Goal: Information Seeking & Learning: Learn about a topic

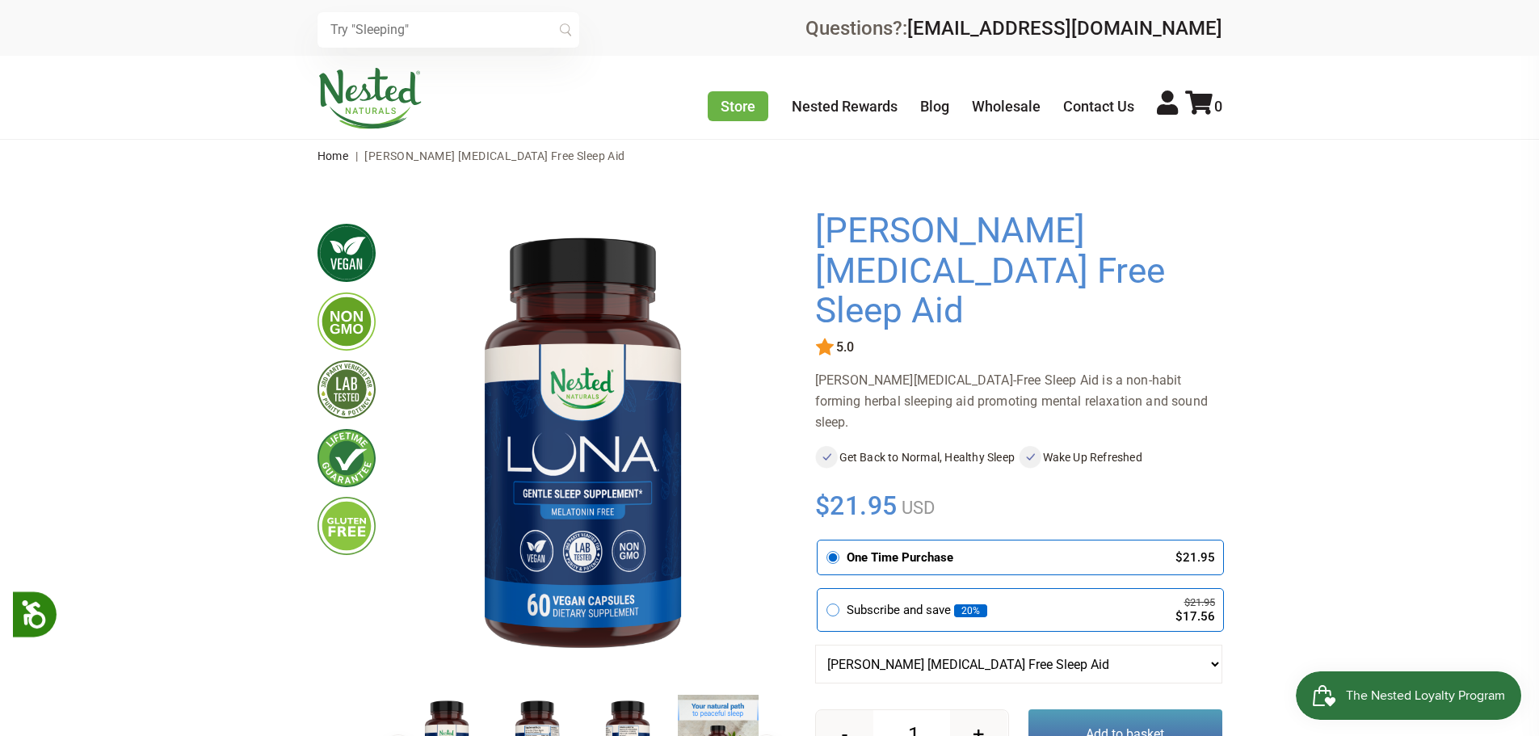
click at [607, 488] on img at bounding box center [582, 446] width 362 height 470
click at [543, 728] on img at bounding box center [537, 747] width 81 height 105
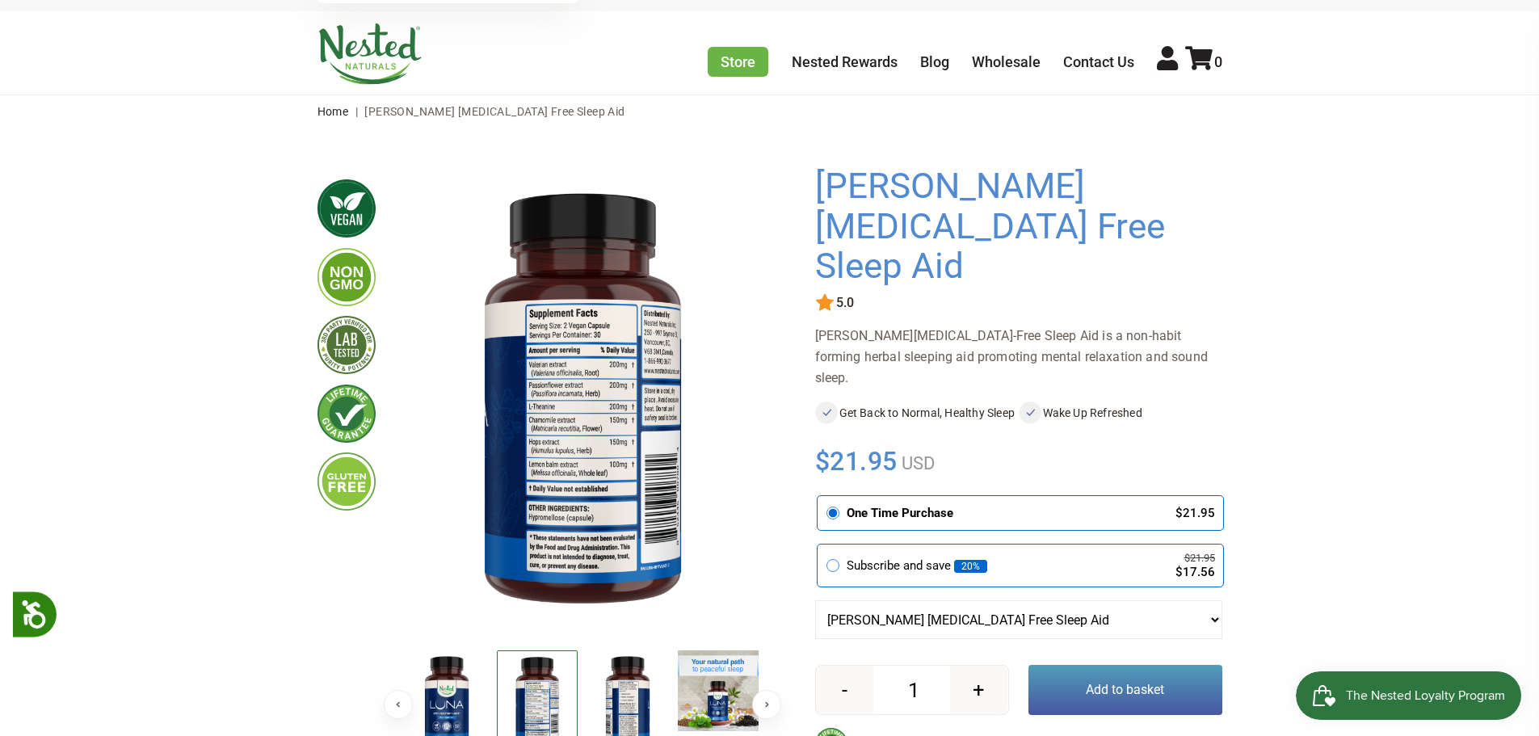
scroll to position [81, 0]
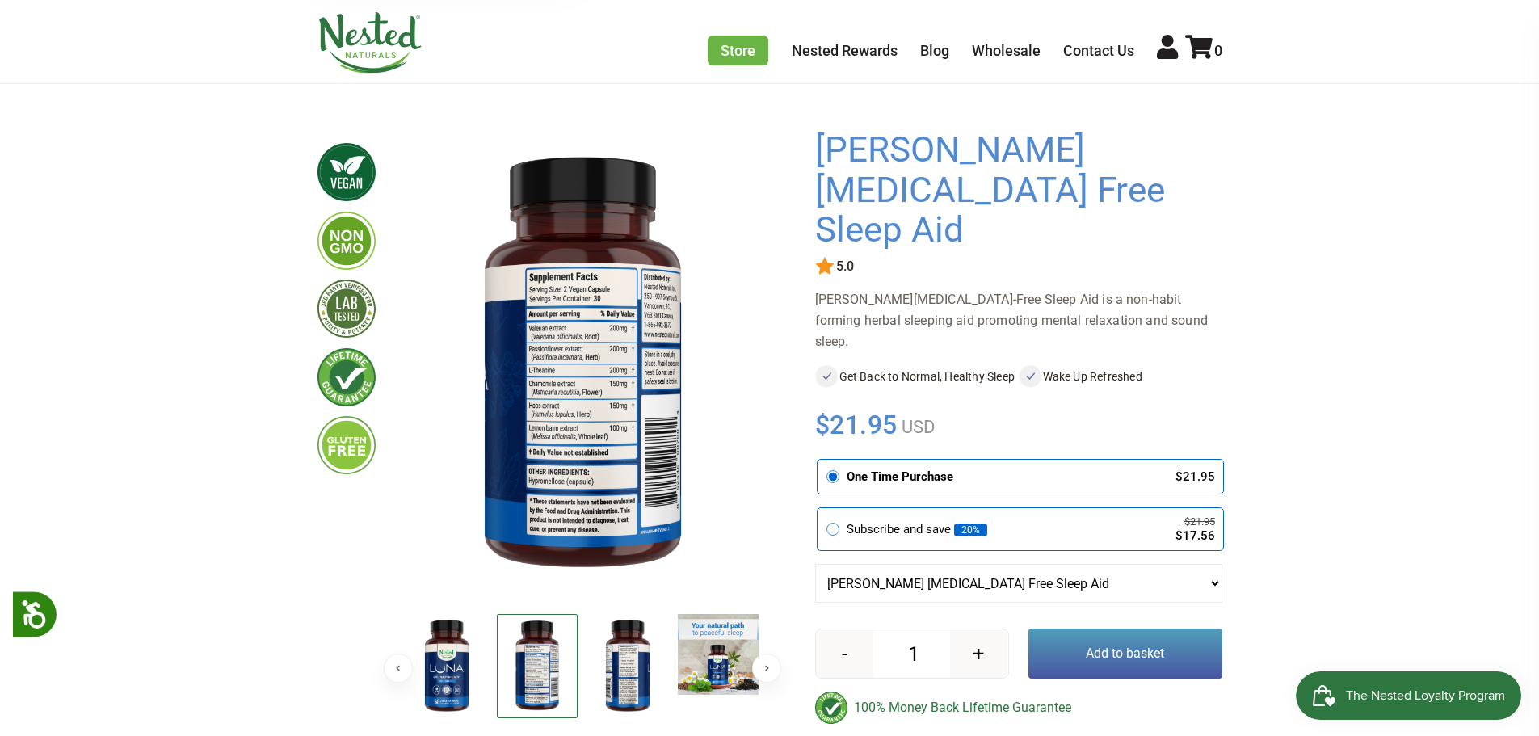
click at [536, 673] on img at bounding box center [537, 666] width 81 height 104
click at [616, 667] on img at bounding box center [627, 666] width 81 height 105
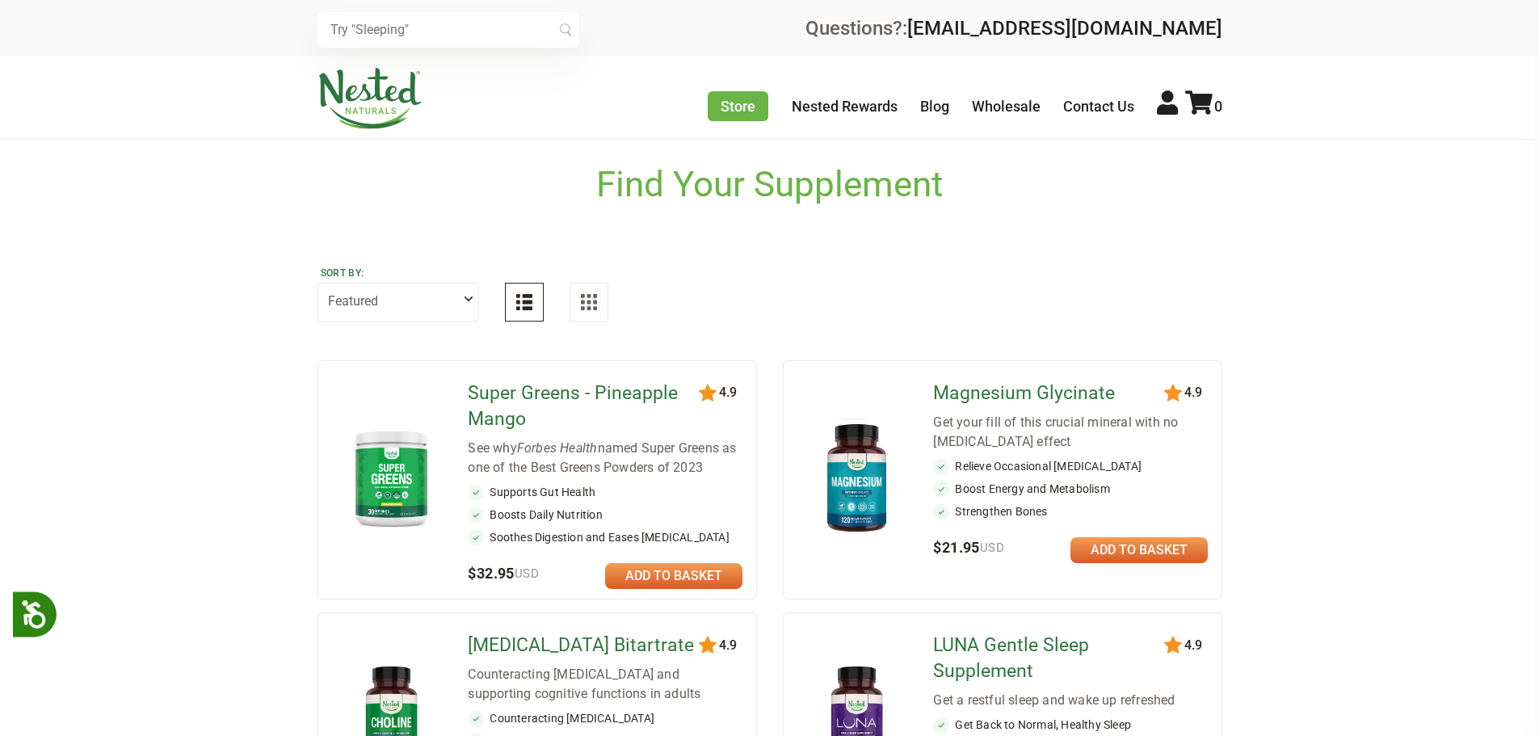
scroll to position [485, 0]
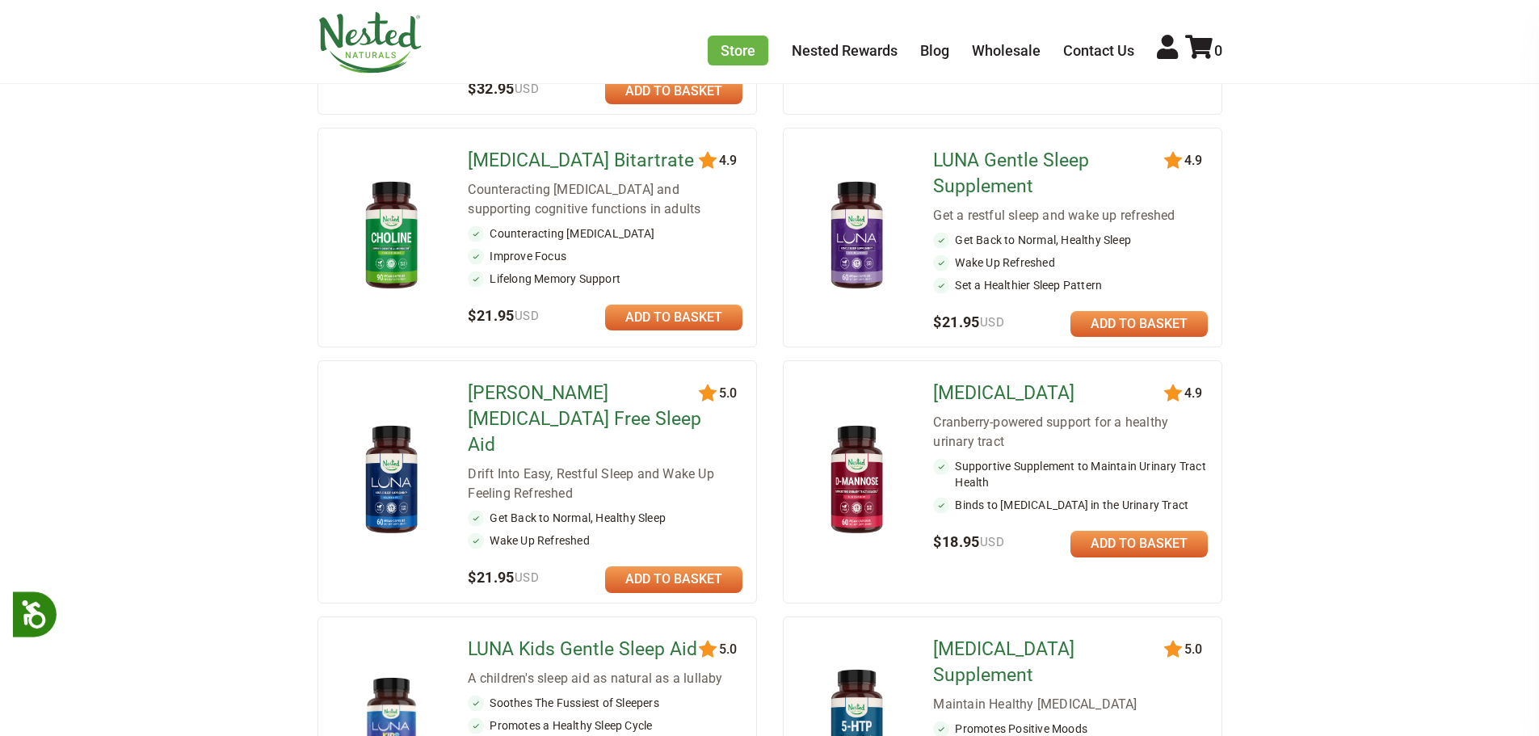
click at [871, 475] on img at bounding box center [856, 480] width 94 height 124
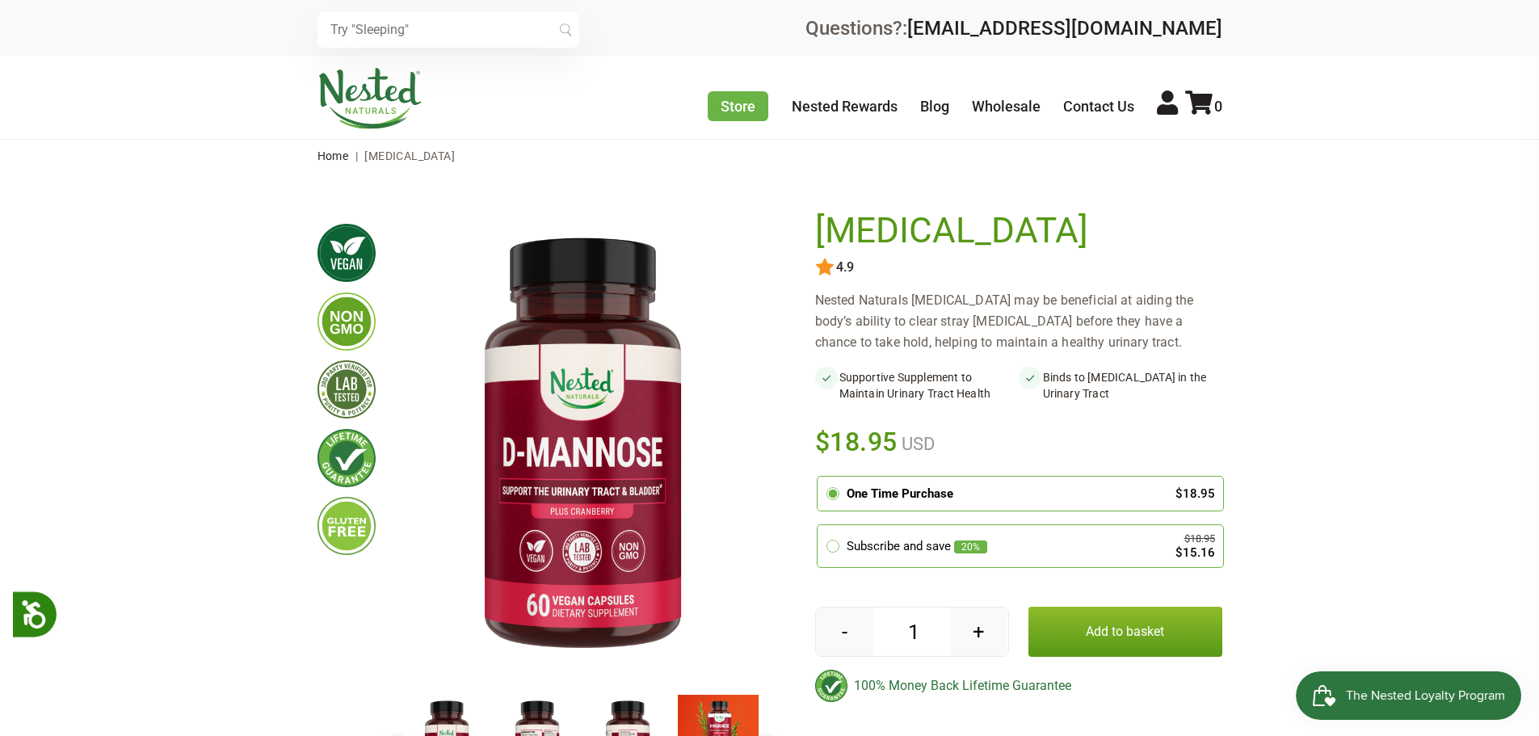
click at [542, 727] on img at bounding box center [537, 747] width 81 height 105
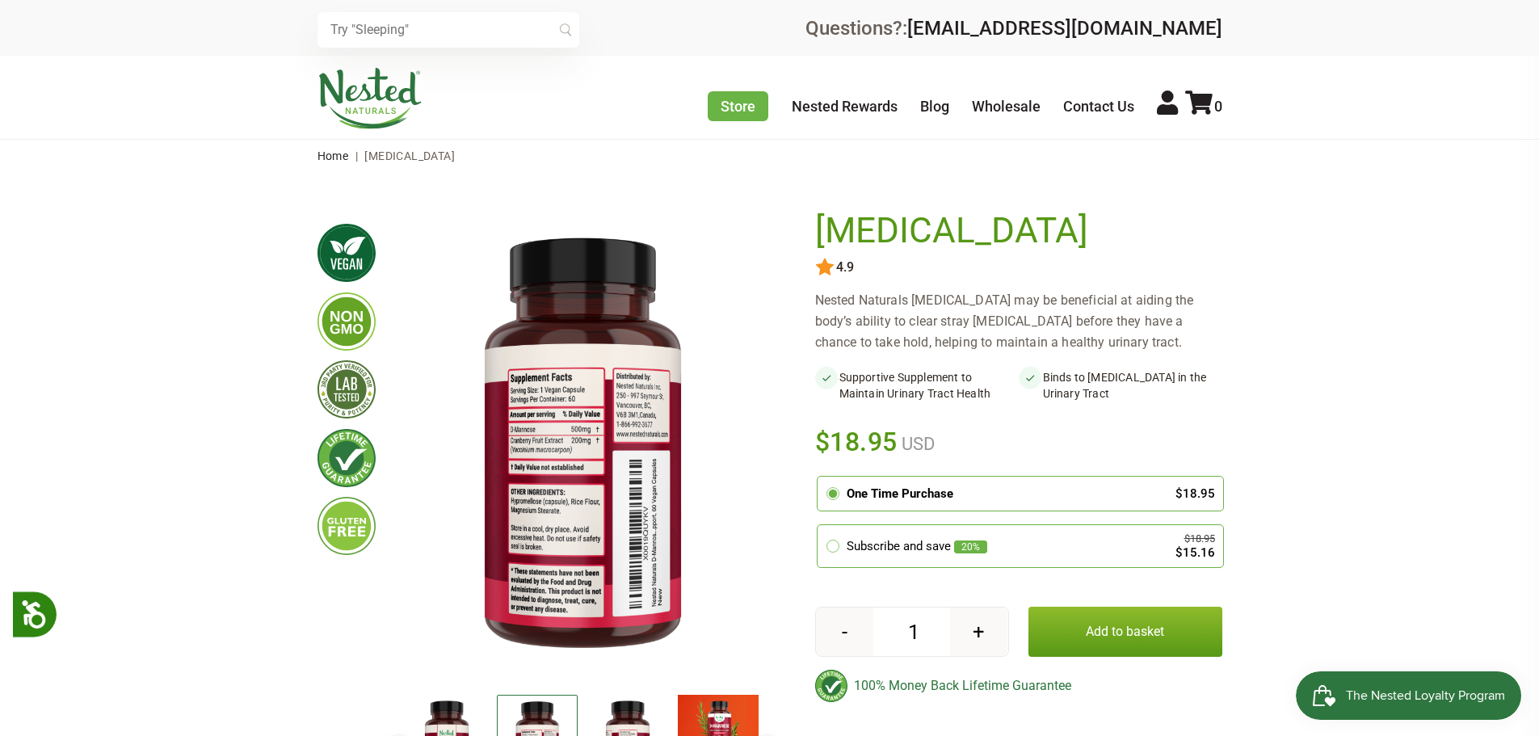
click at [542, 727] on img at bounding box center [537, 747] width 81 height 104
click at [621, 723] on img at bounding box center [627, 747] width 81 height 105
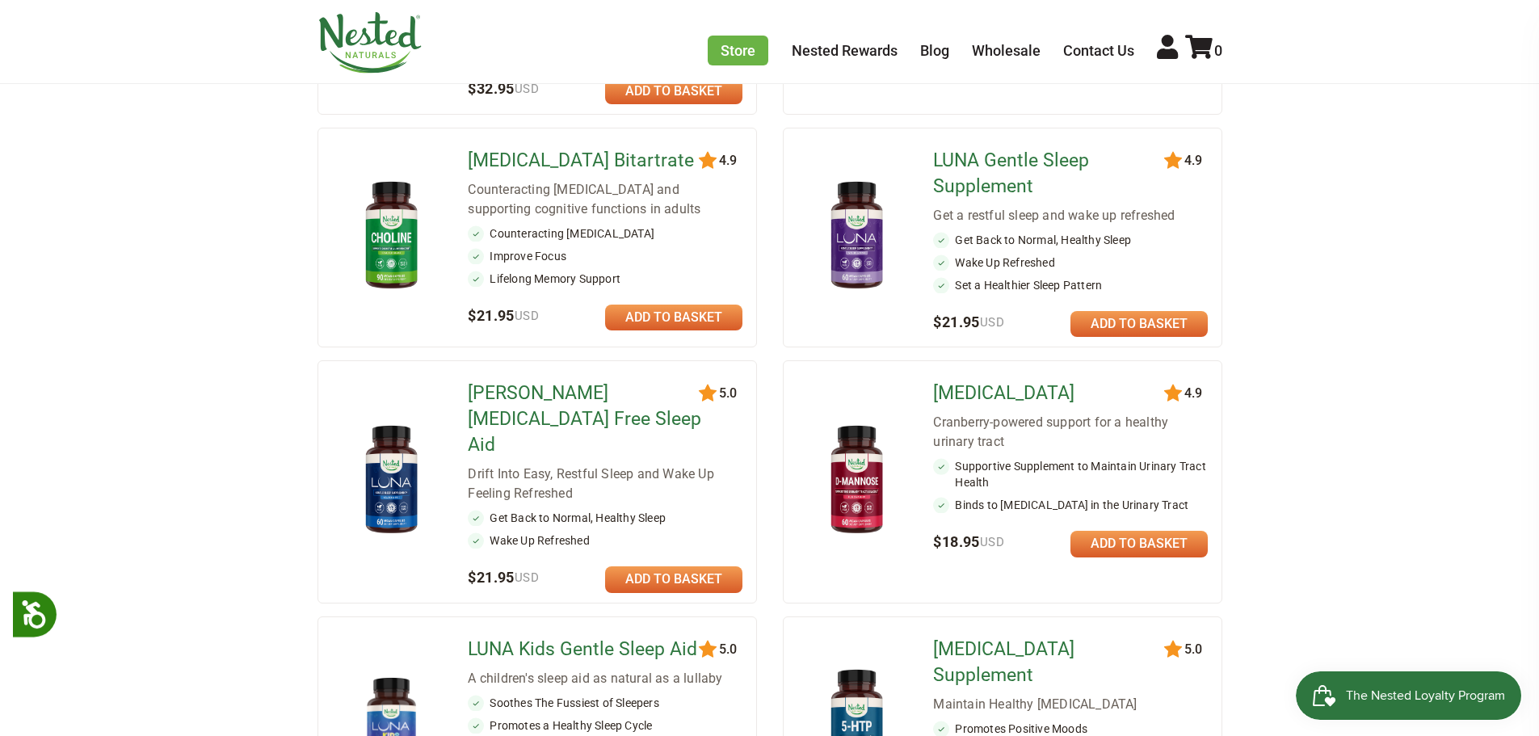
click at [382, 680] on img at bounding box center [391, 724] width 94 height 94
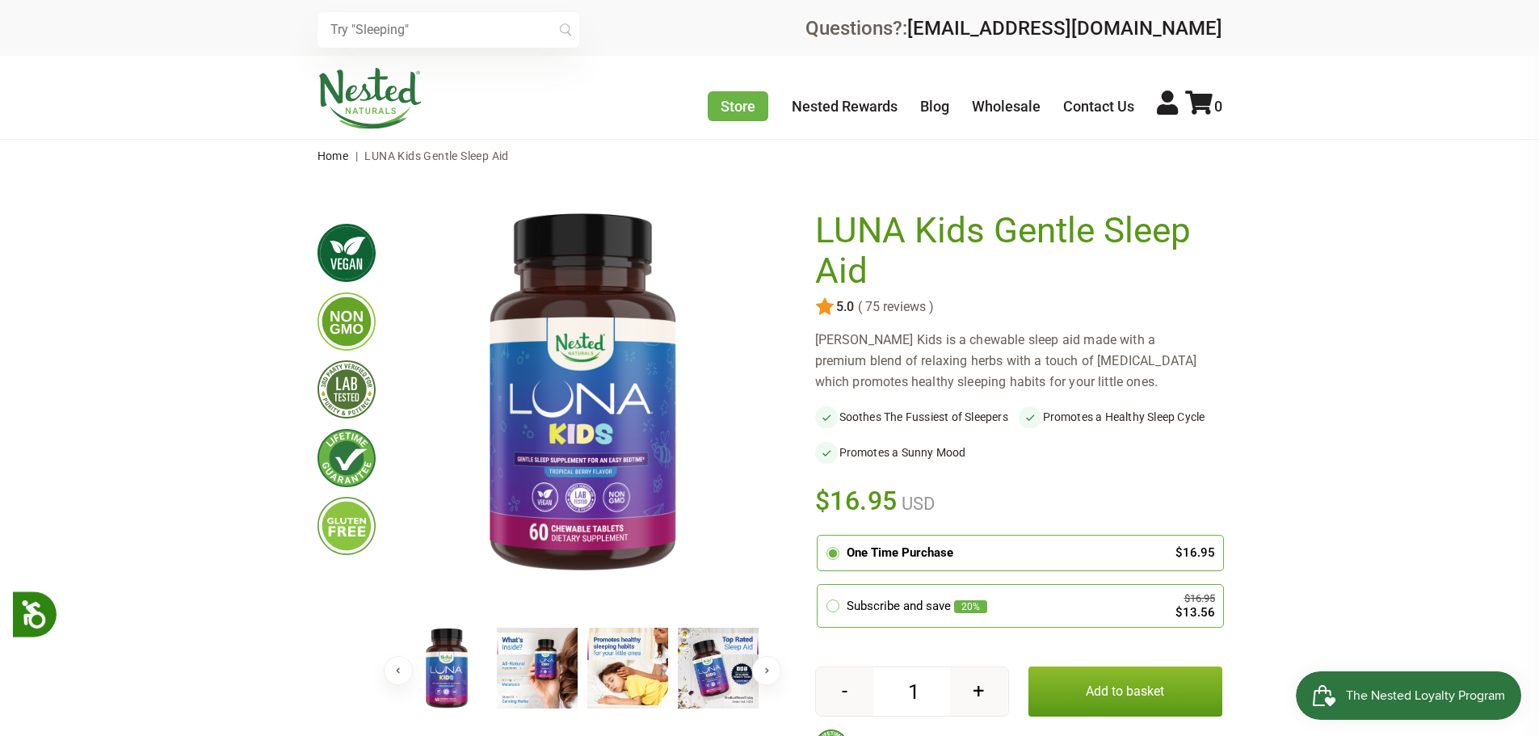
click at [430, 682] on img at bounding box center [446, 668] width 81 height 81
click at [767, 668] on button "Next" at bounding box center [766, 670] width 29 height 29
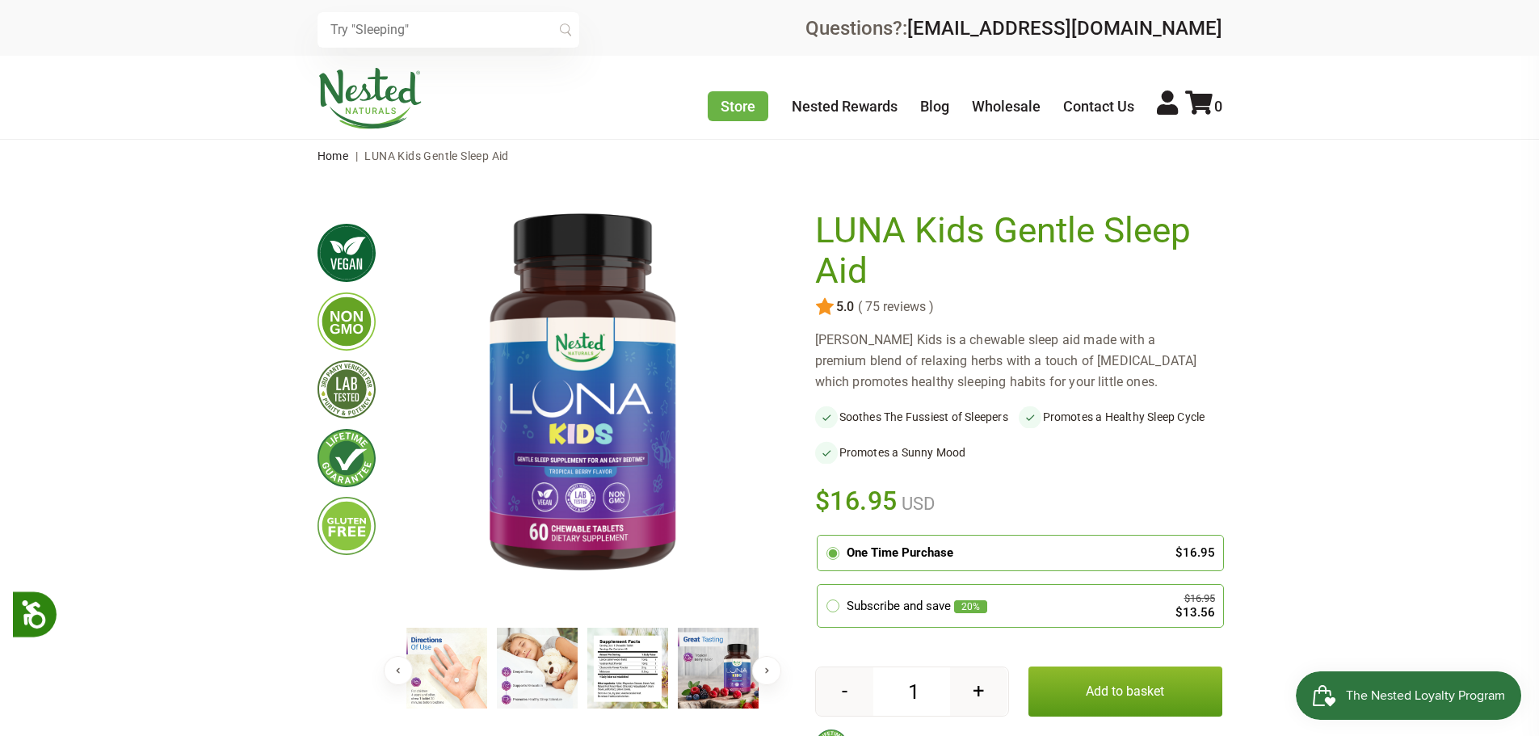
click at [767, 668] on button "Next" at bounding box center [766, 670] width 29 height 29
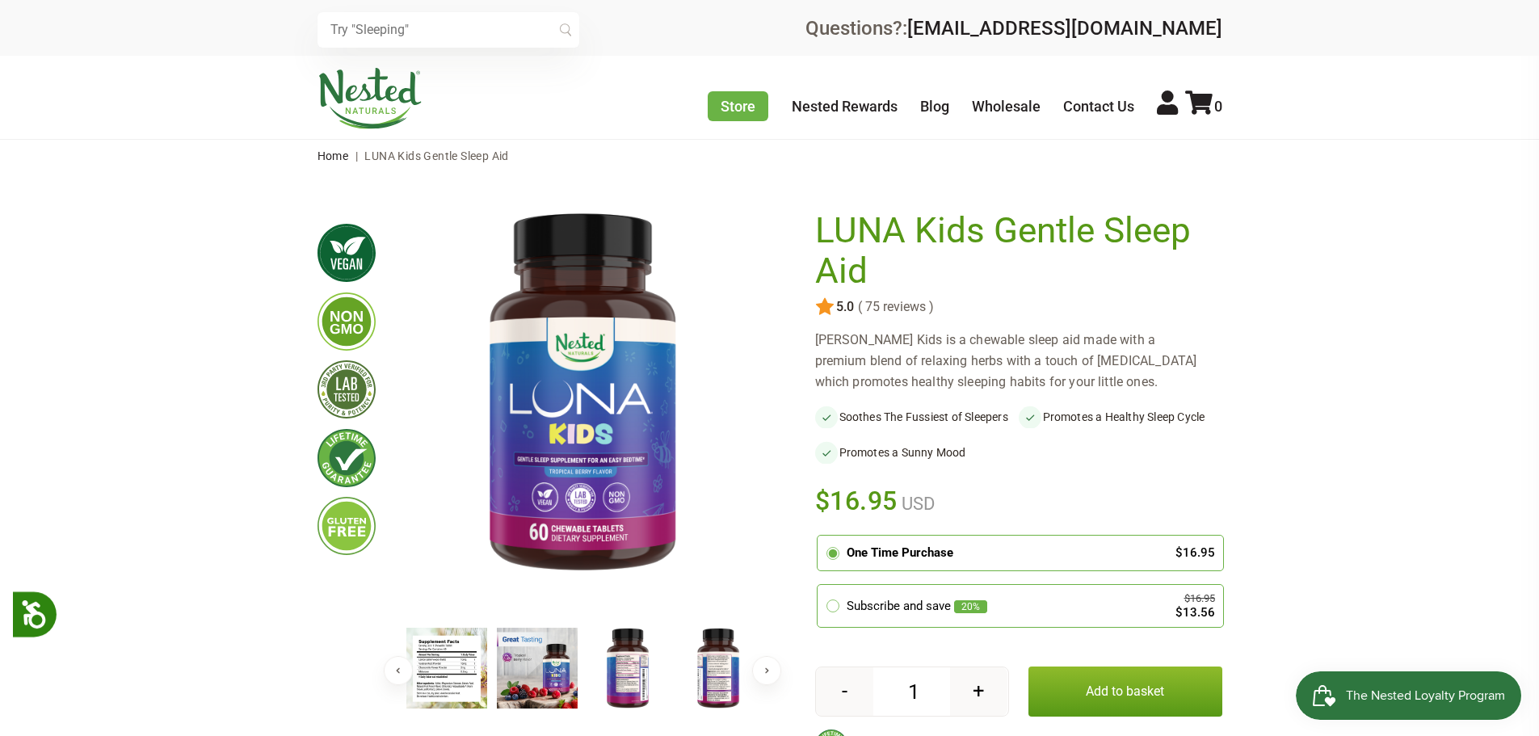
drag, startPoint x: 629, startPoint y: 667, endPoint x: 627, endPoint y: 658, distance: 9.2
click at [629, 667] on img at bounding box center [627, 668] width 81 height 81
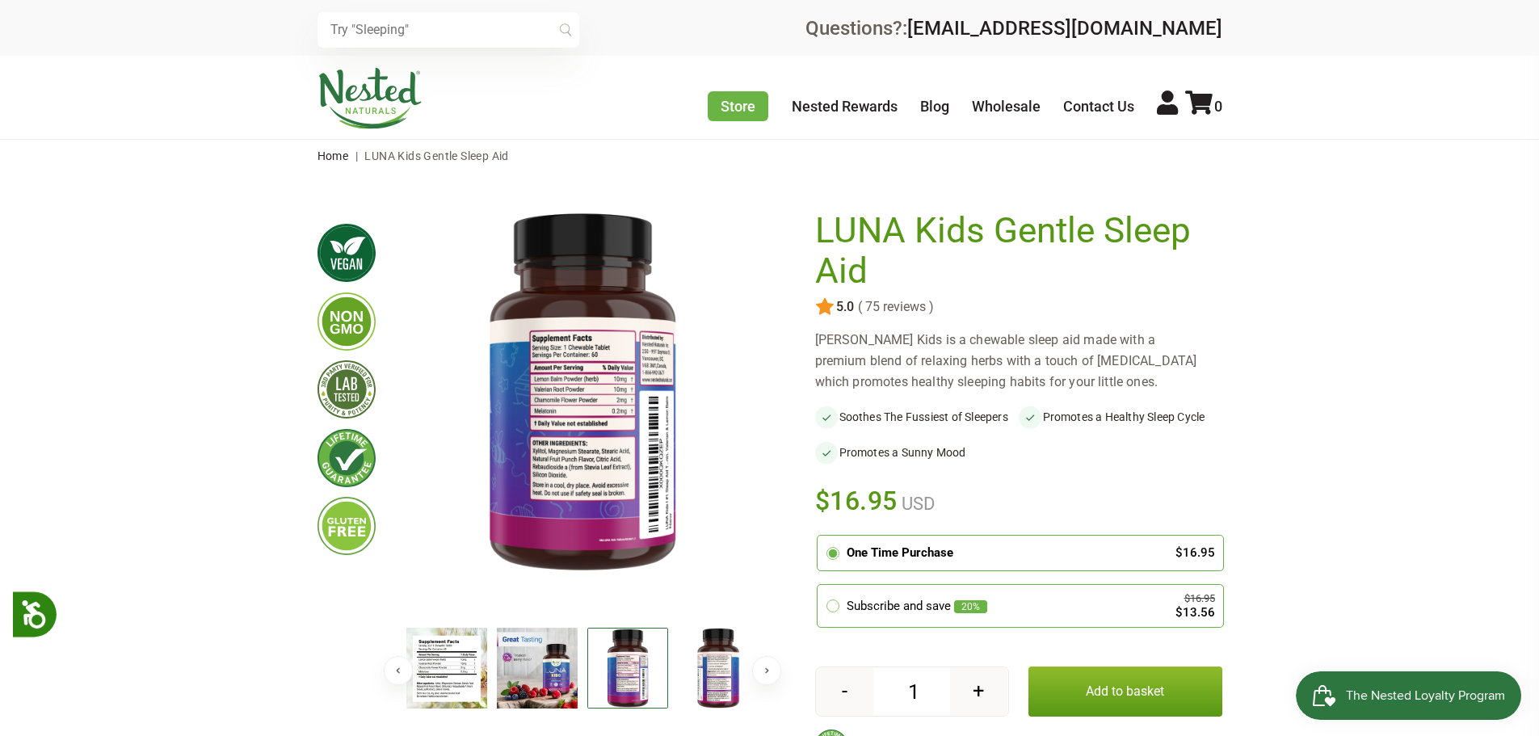
click at [713, 663] on img at bounding box center [718, 668] width 81 height 81
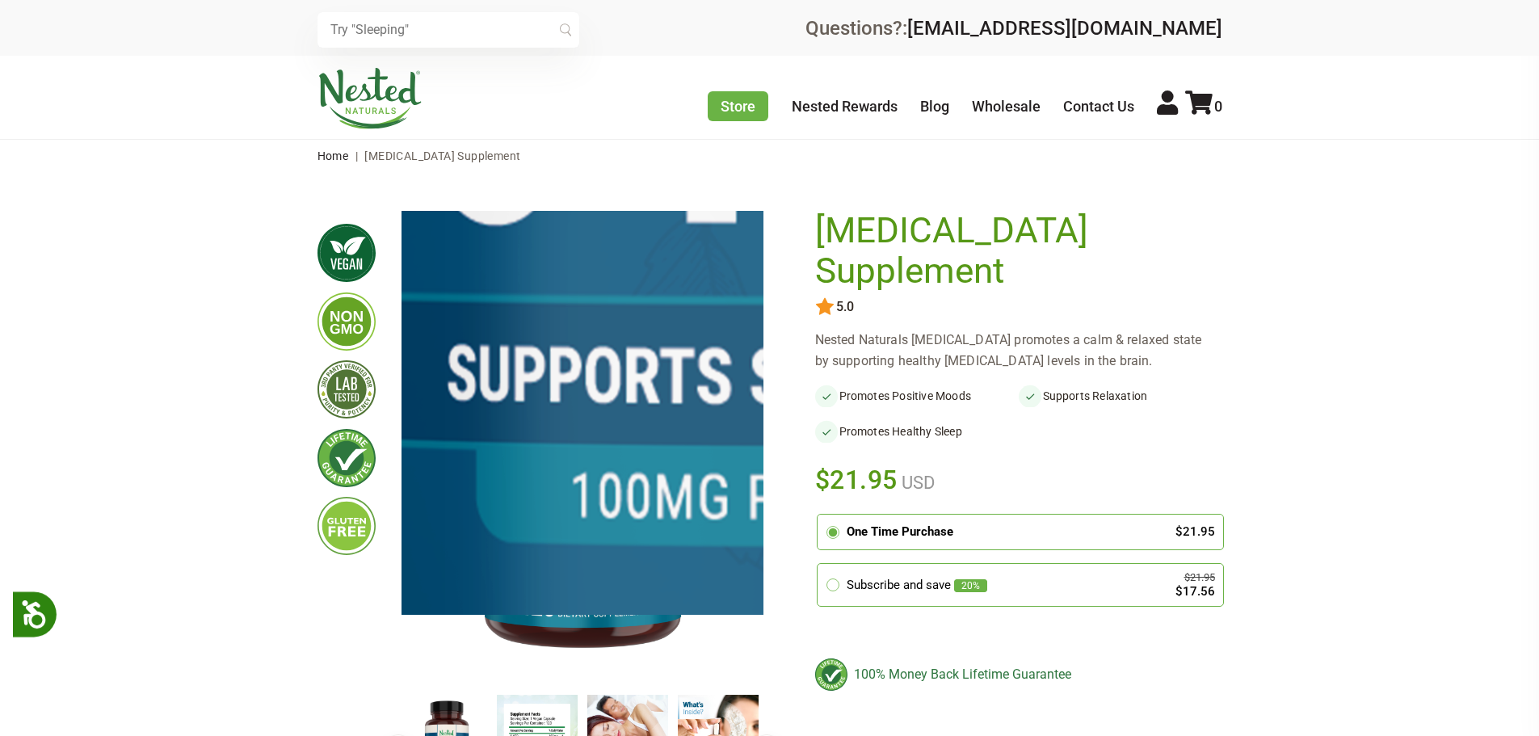
click at [565, 467] on img at bounding box center [818, 47] width 2423 height 3150
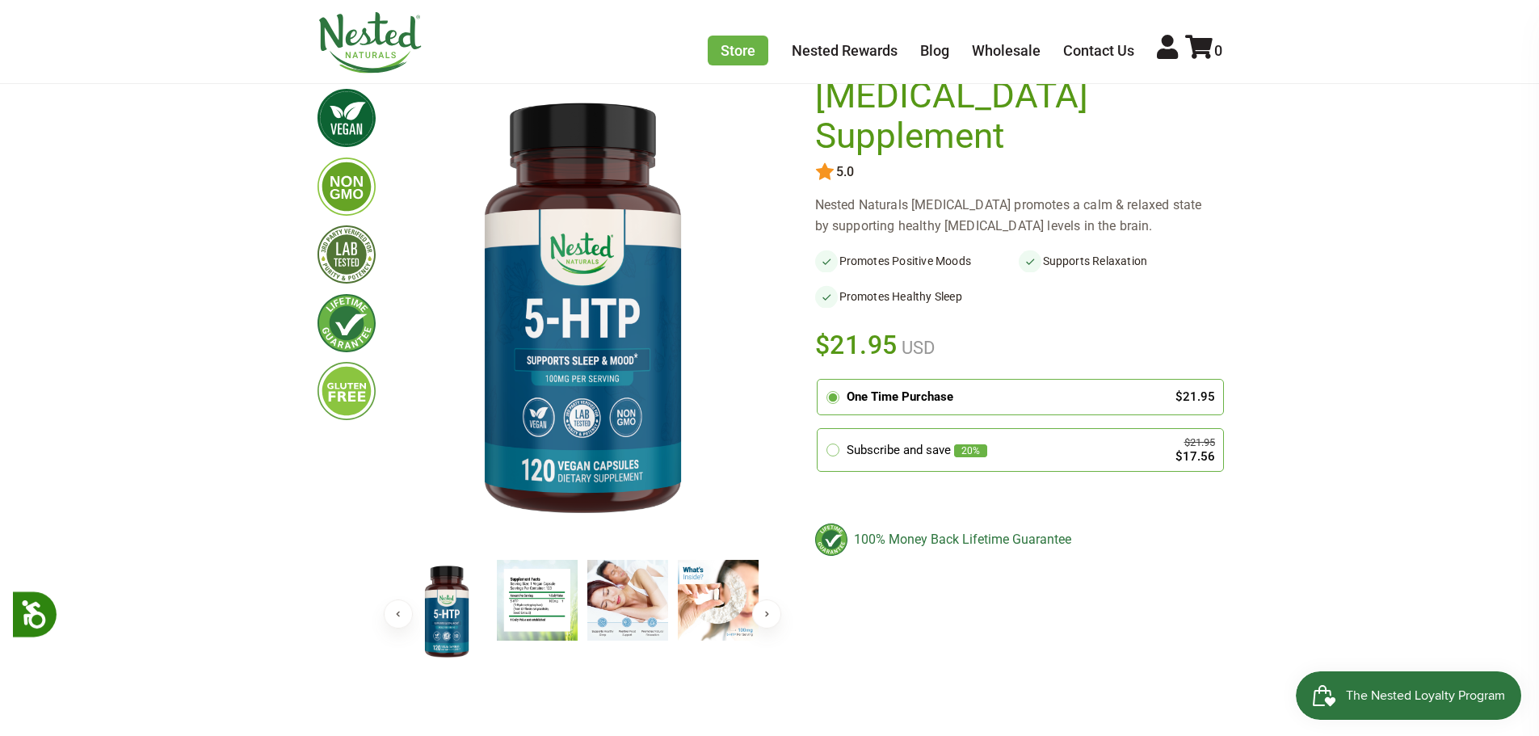
scroll to position [162, 0]
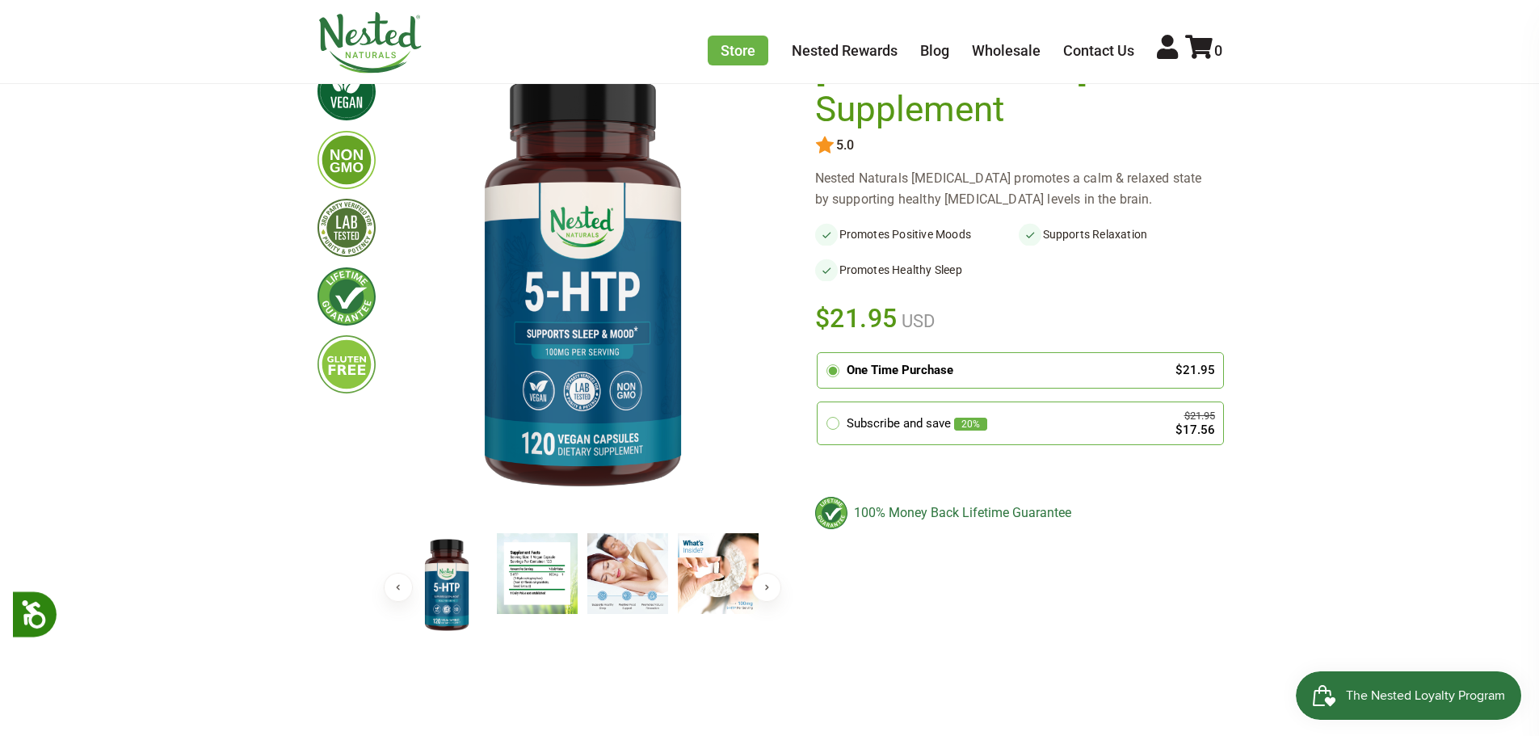
click at [771, 586] on button "Next" at bounding box center [766, 587] width 29 height 29
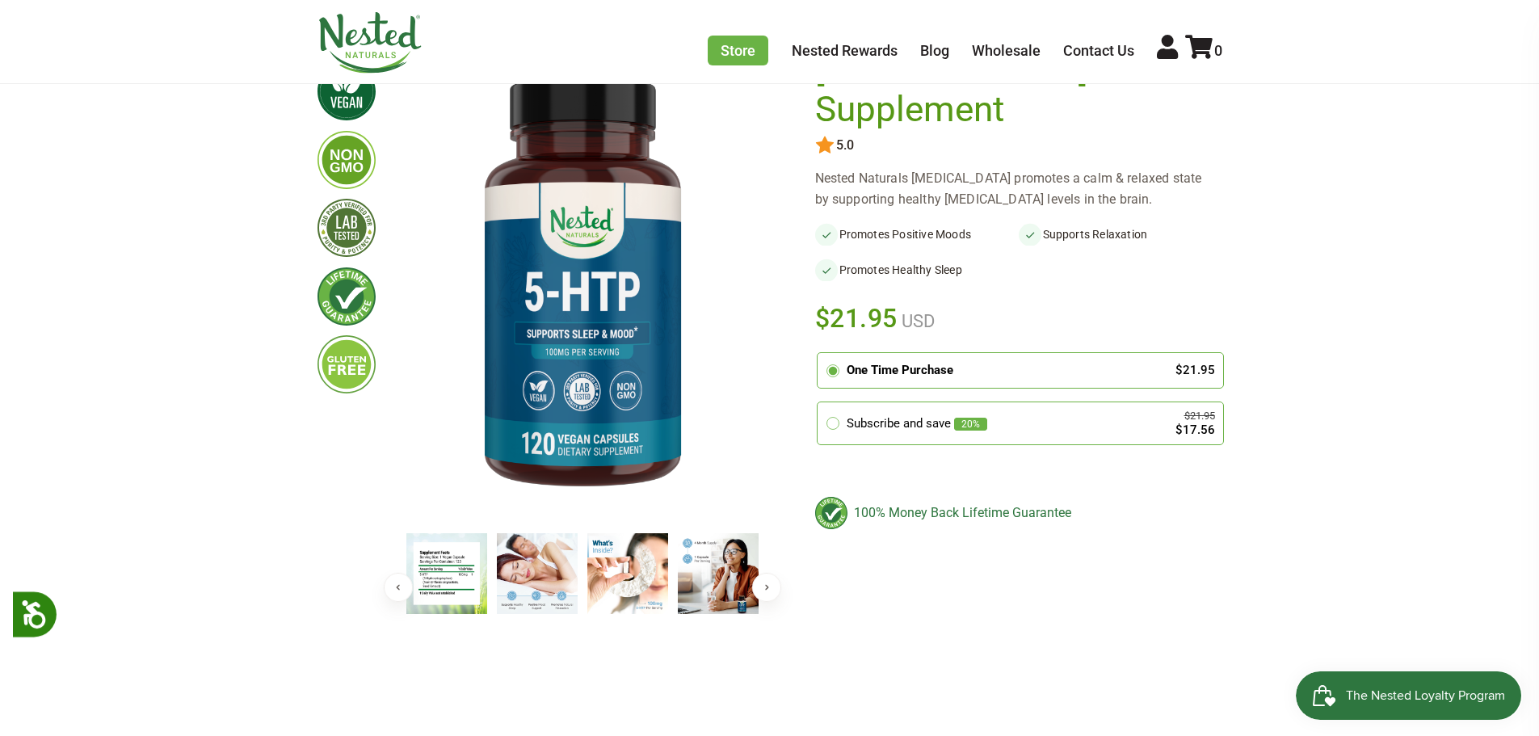
click at [771, 586] on button "Next" at bounding box center [766, 587] width 29 height 29
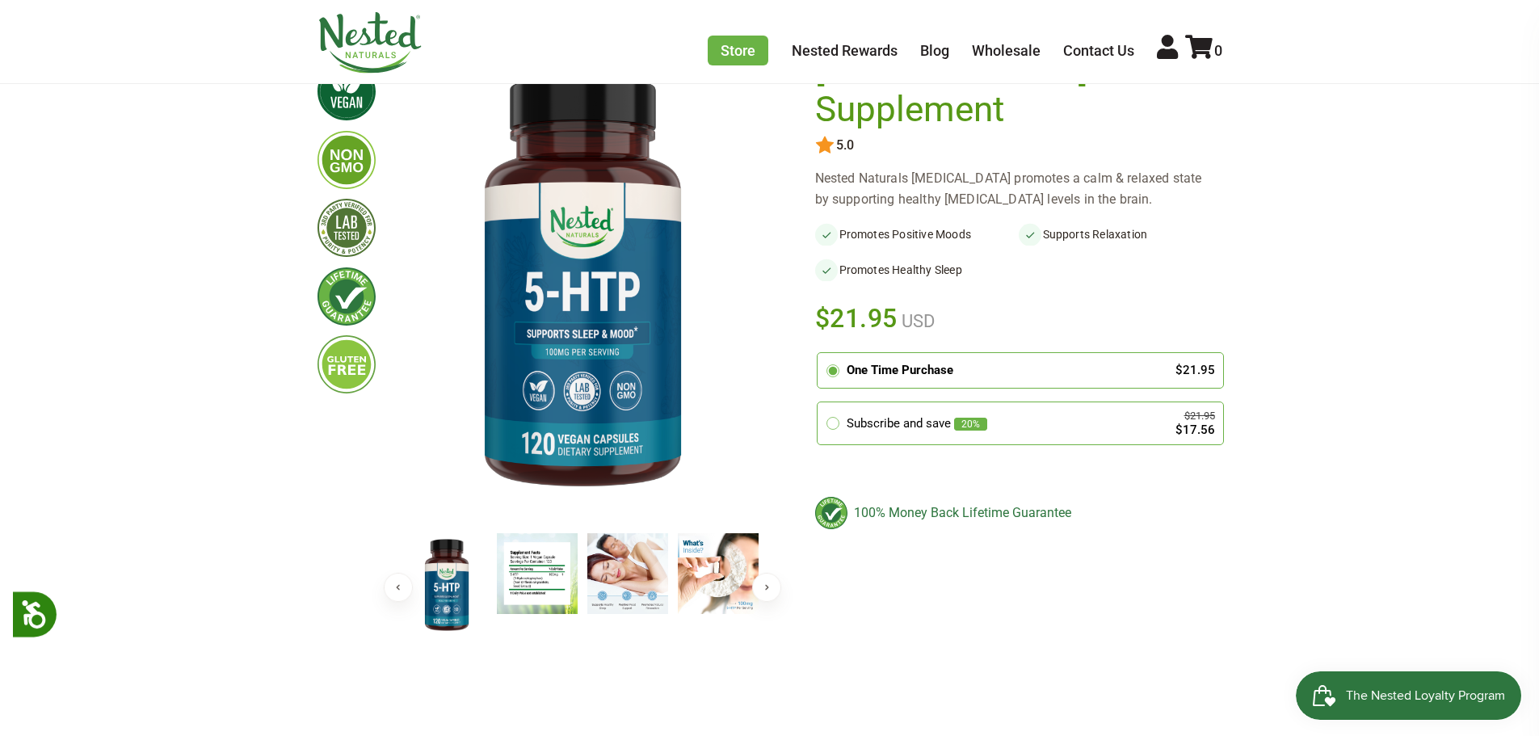
click at [761, 597] on button "Next" at bounding box center [766, 587] width 29 height 29
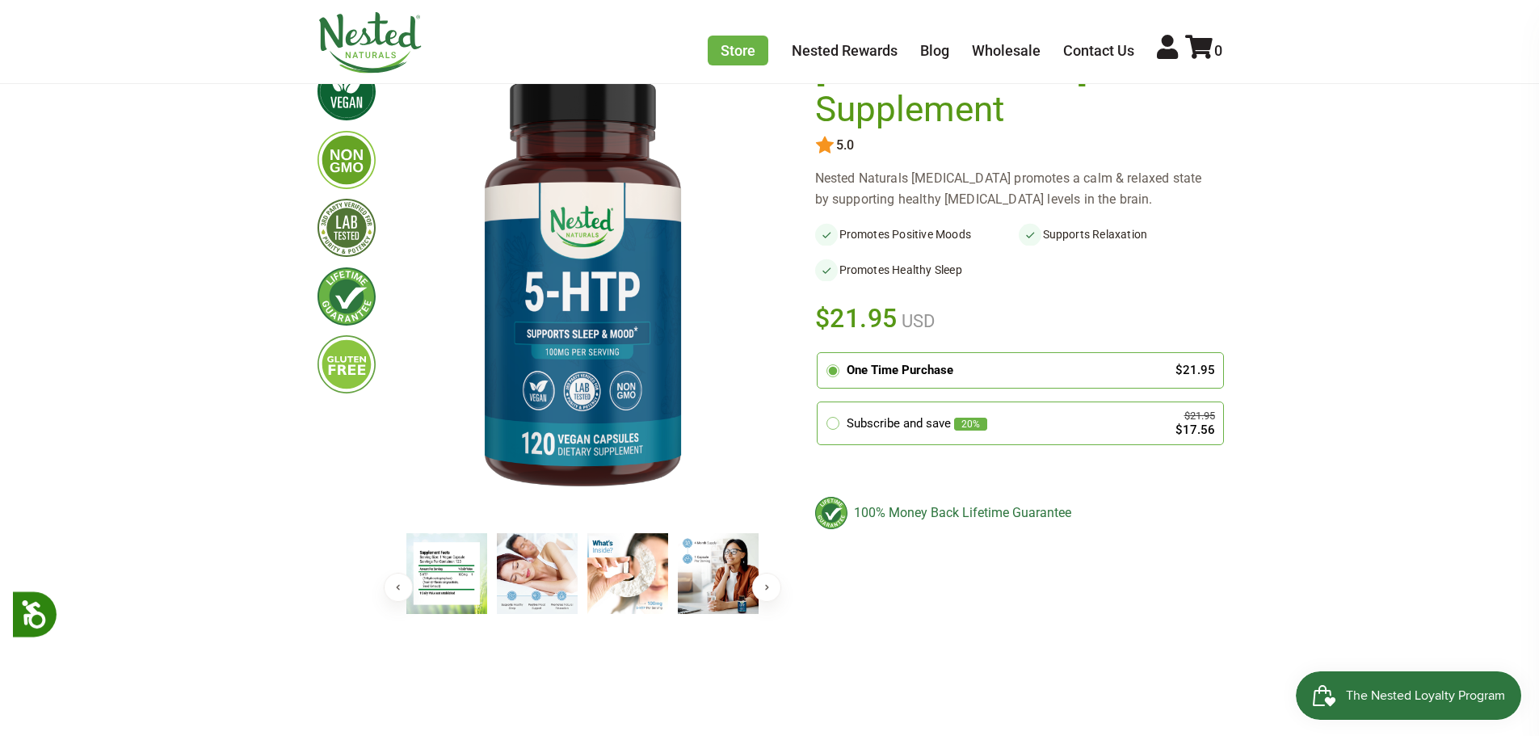
click at [761, 597] on button "Next" at bounding box center [766, 587] width 29 height 29
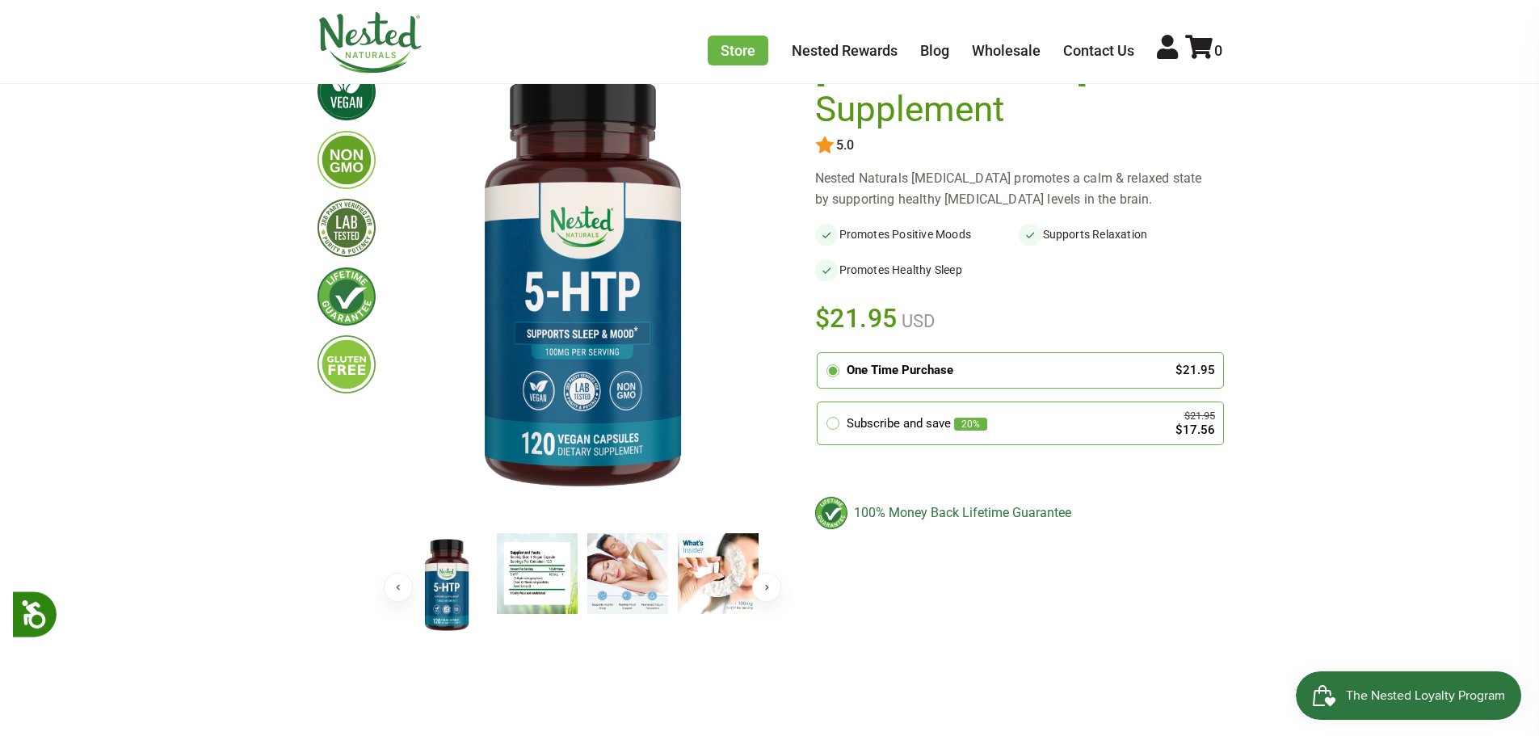
click at [761, 597] on button "Next" at bounding box center [766, 587] width 29 height 29
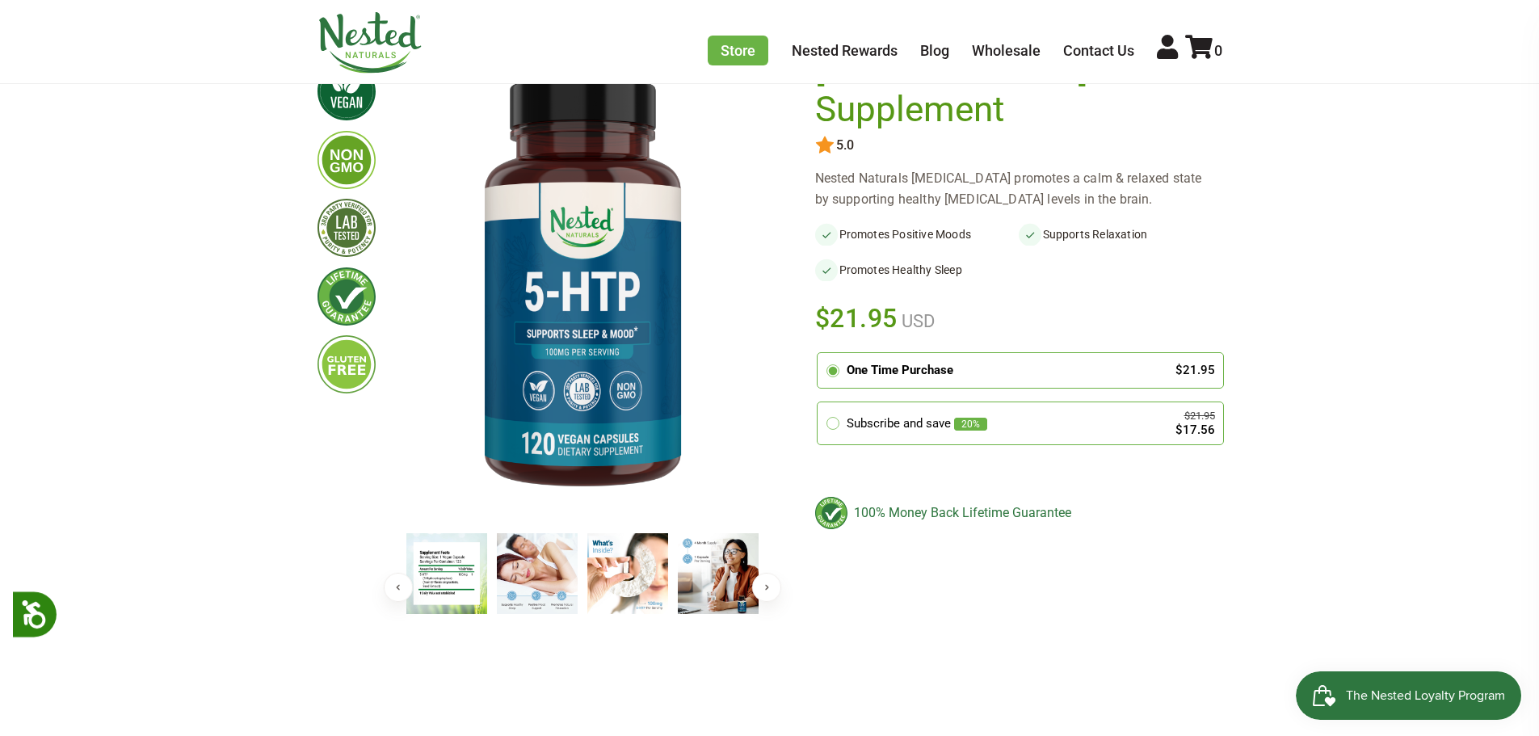
click at [761, 597] on button "Next" at bounding box center [766, 587] width 29 height 29
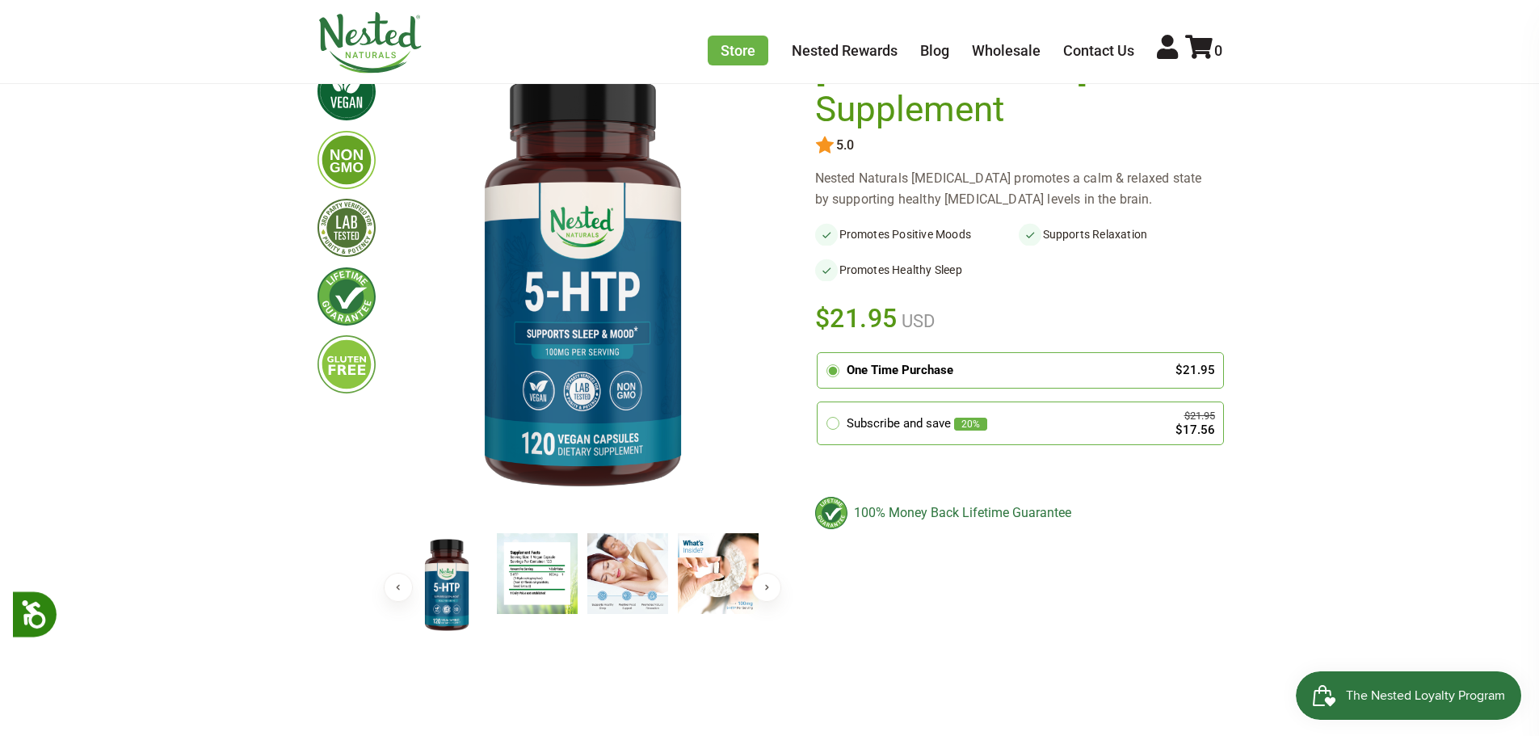
click at [523, 578] on img at bounding box center [537, 573] width 81 height 81
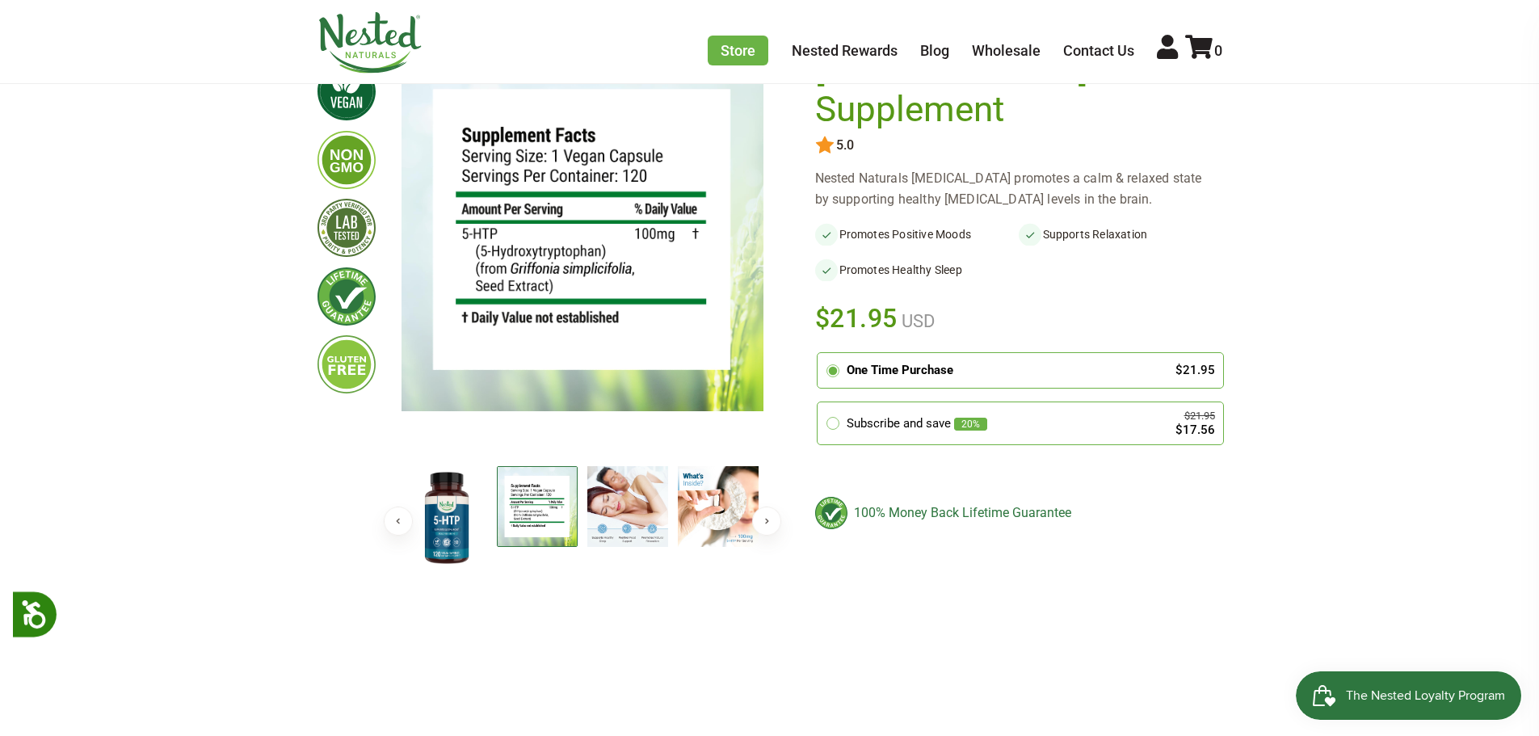
click at [767, 523] on button "Next" at bounding box center [766, 520] width 29 height 29
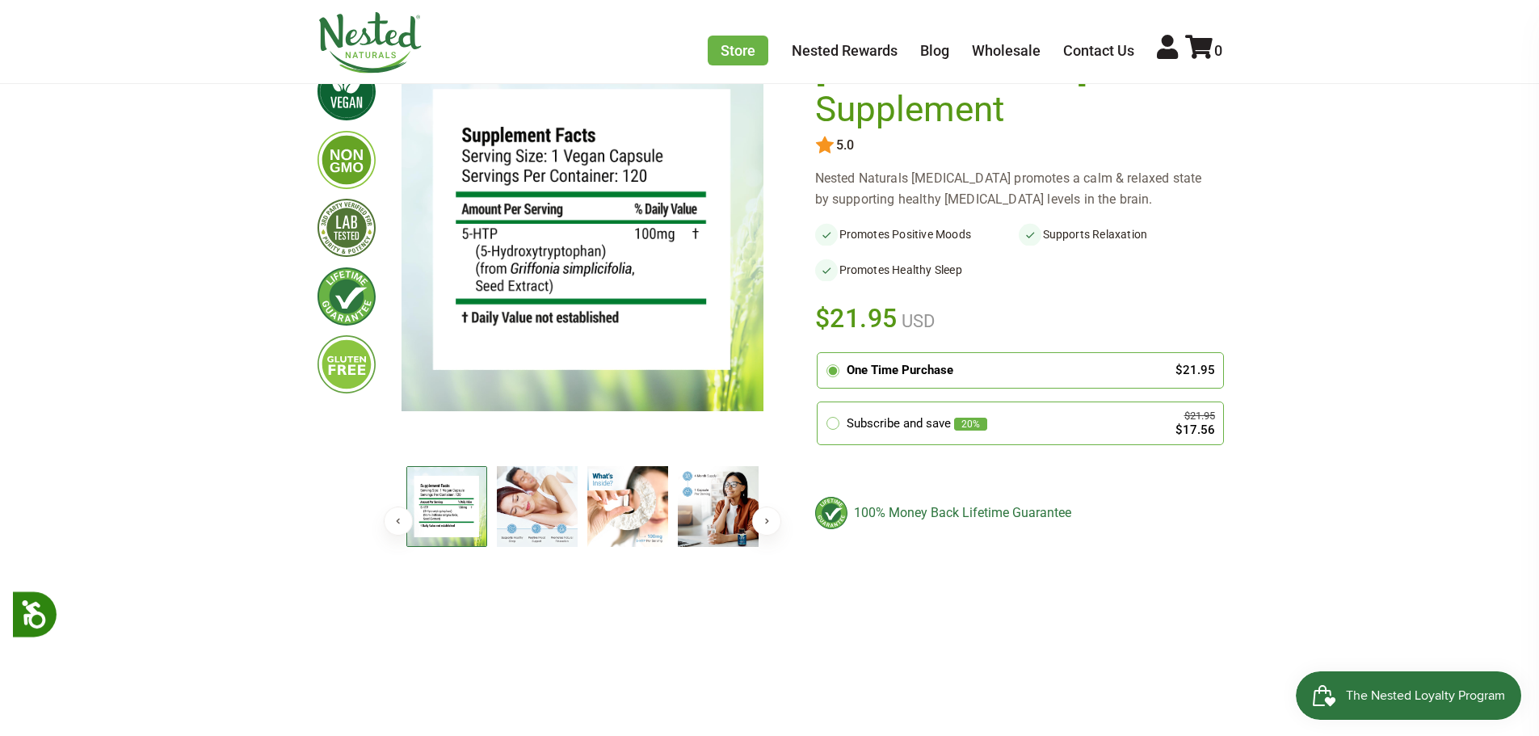
click at [767, 523] on button "Next" at bounding box center [766, 520] width 29 height 29
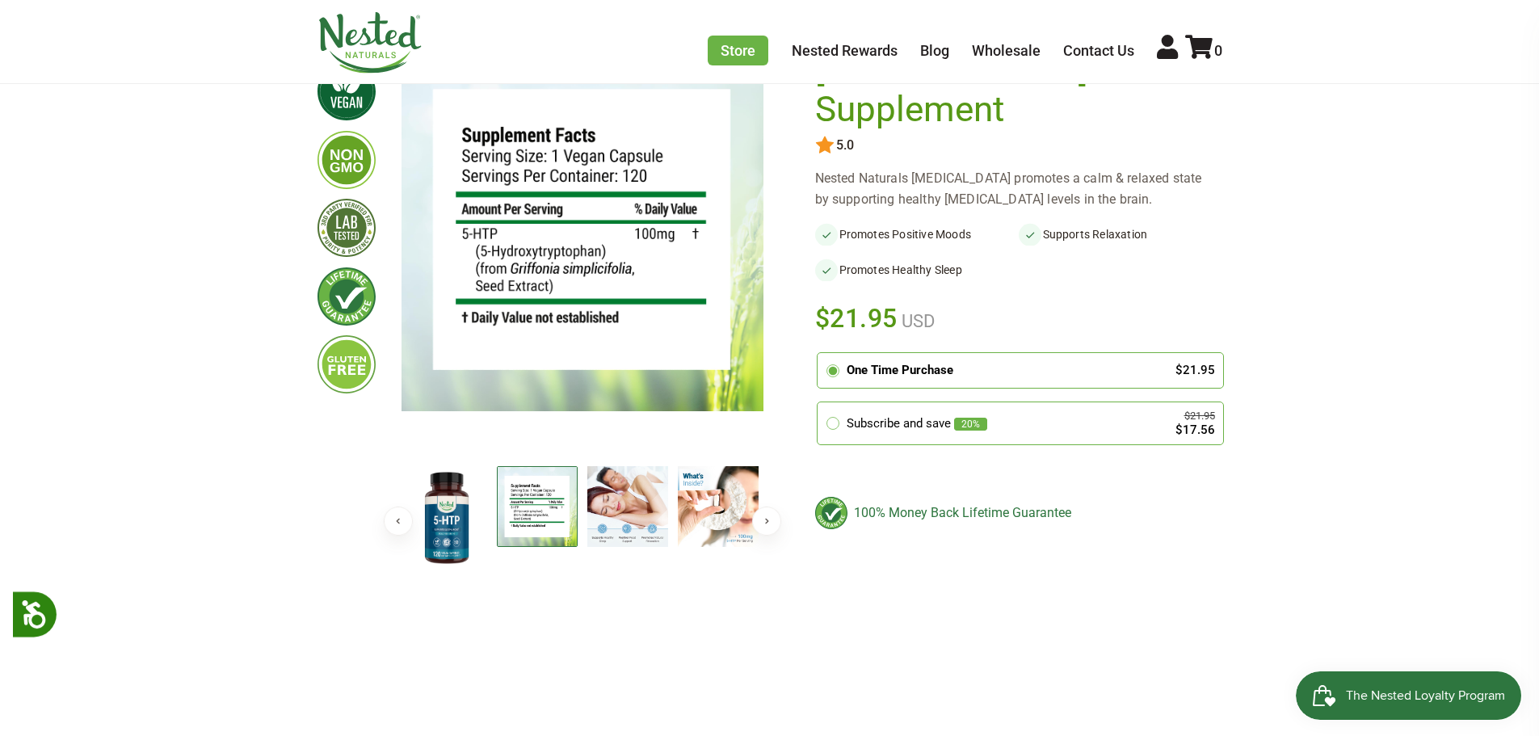
click at [767, 523] on button "Next" at bounding box center [766, 520] width 29 height 29
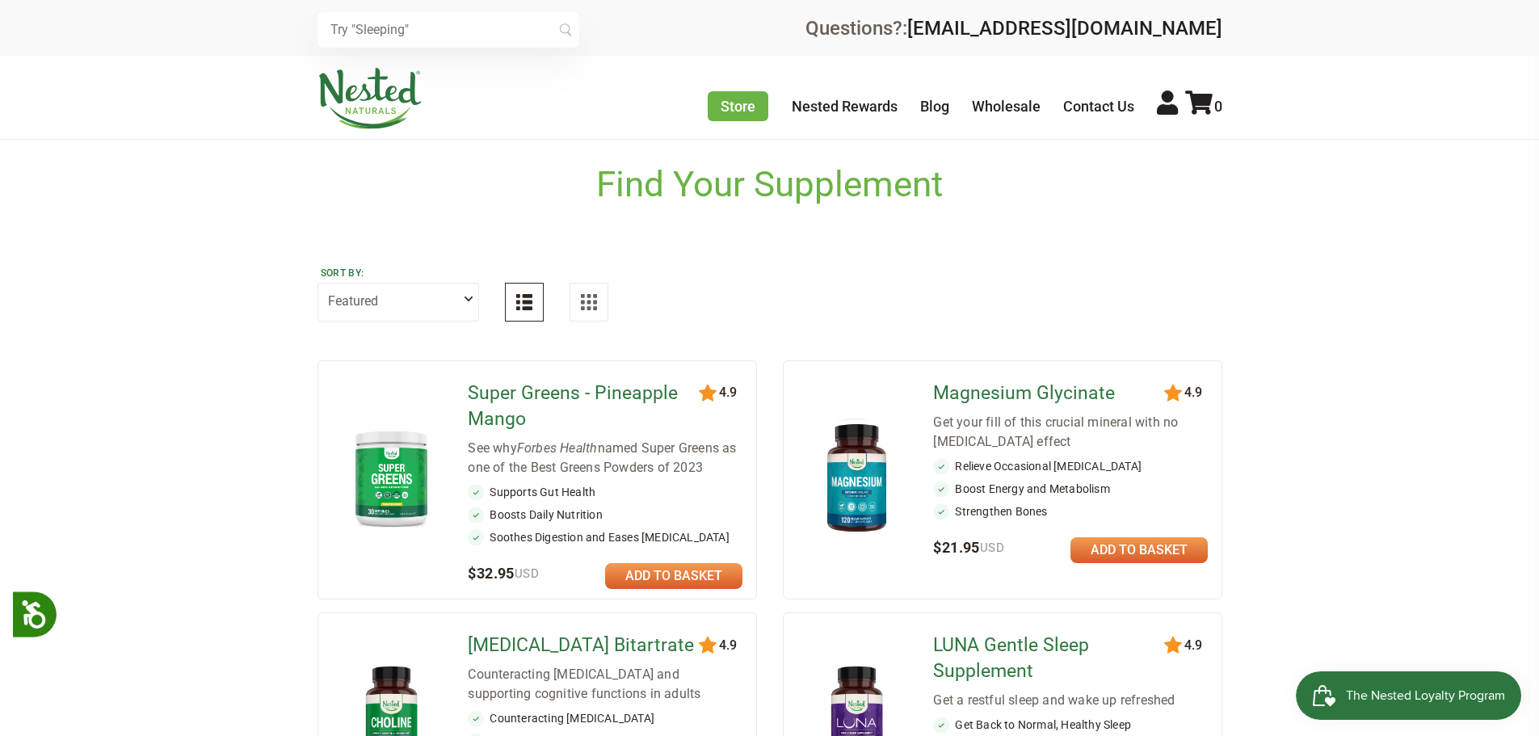
click at [472, 299] on select "Featured Highest Rated Best-Selling Alphabetically Newest First" at bounding box center [398, 302] width 162 height 39
select select "alphabetical"
click at [317, 283] on select "Featured Highest Rated Best-Selling Alphabetically Newest First" at bounding box center [398, 302] width 162 height 39
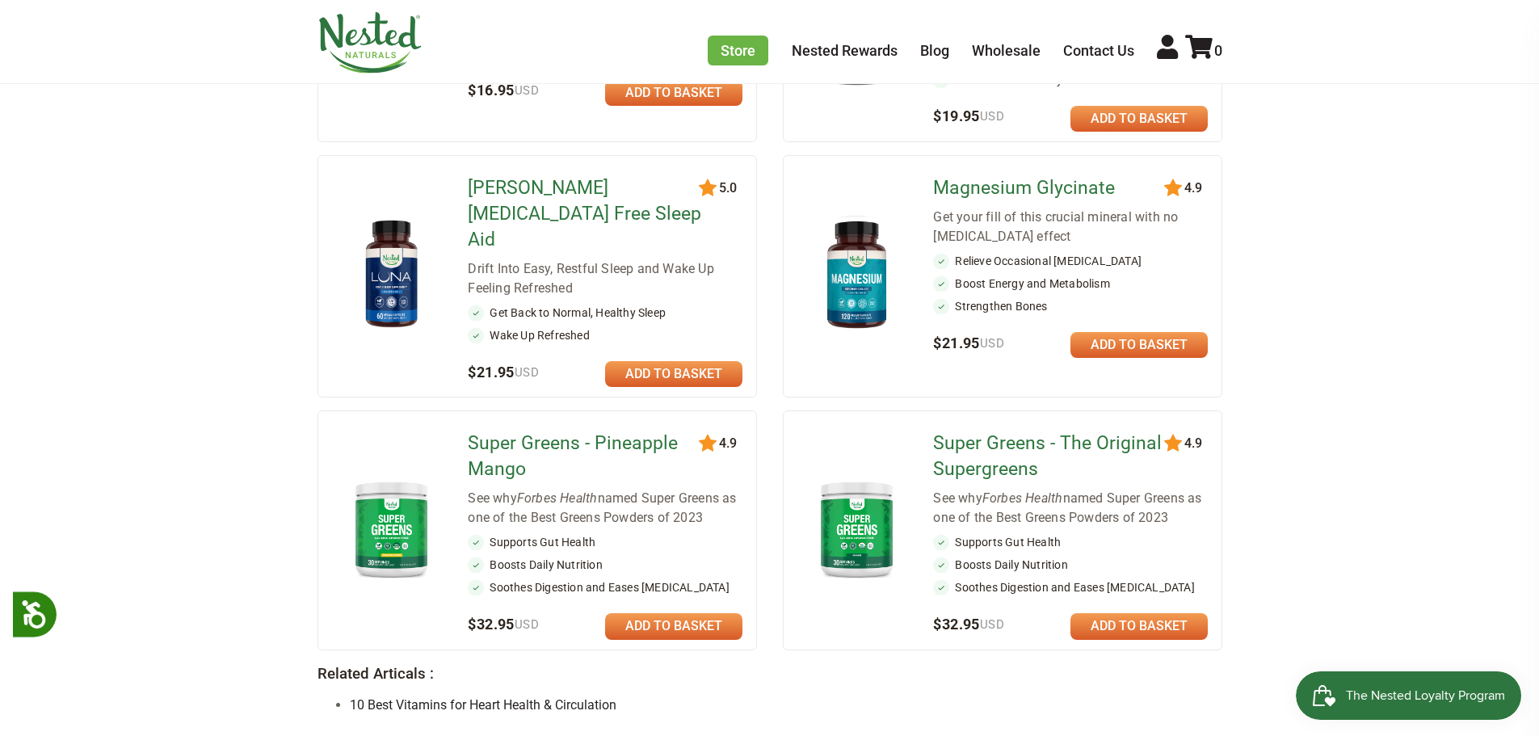
scroll to position [1131, 0]
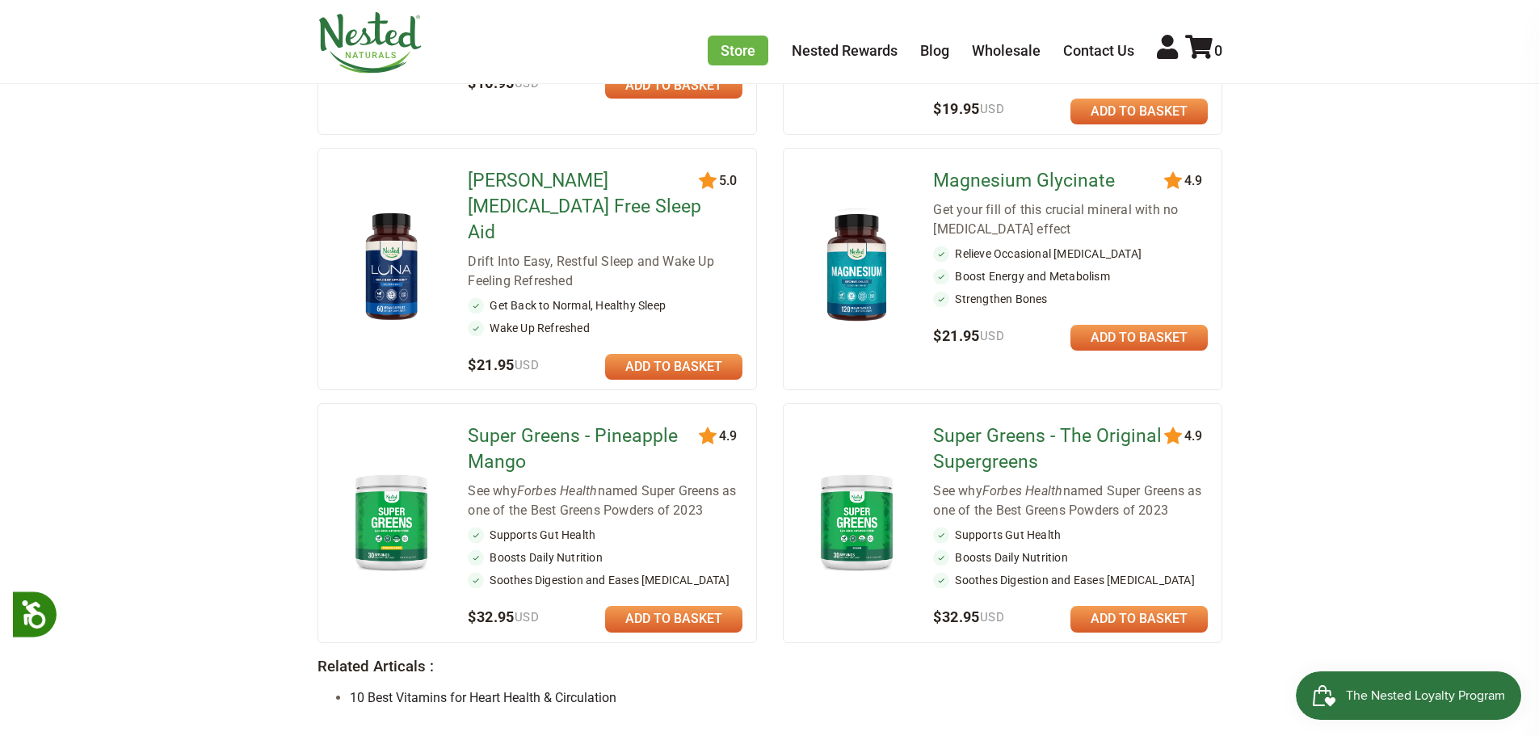
click at [842, 495] on img at bounding box center [856, 521] width 94 height 109
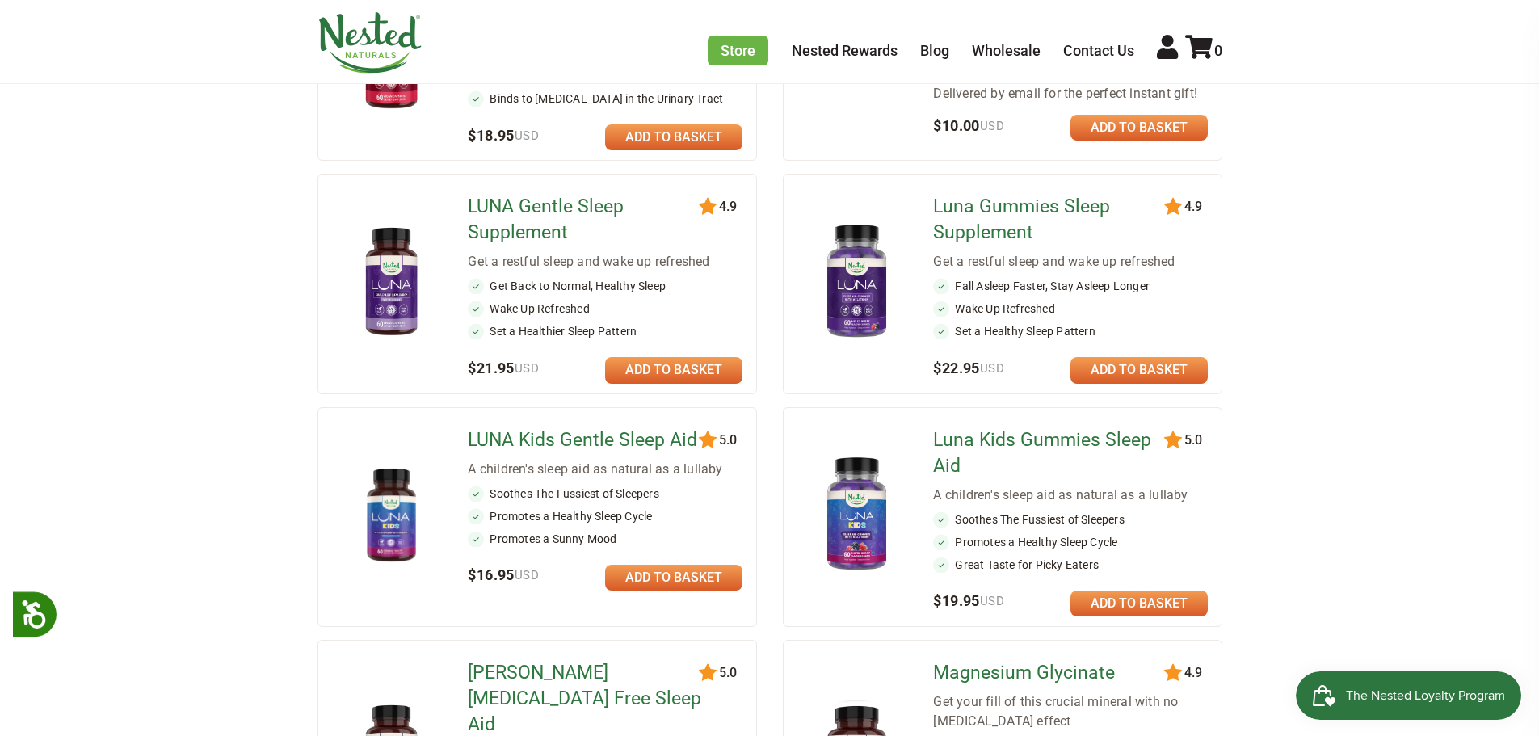
scroll to position [565, 0]
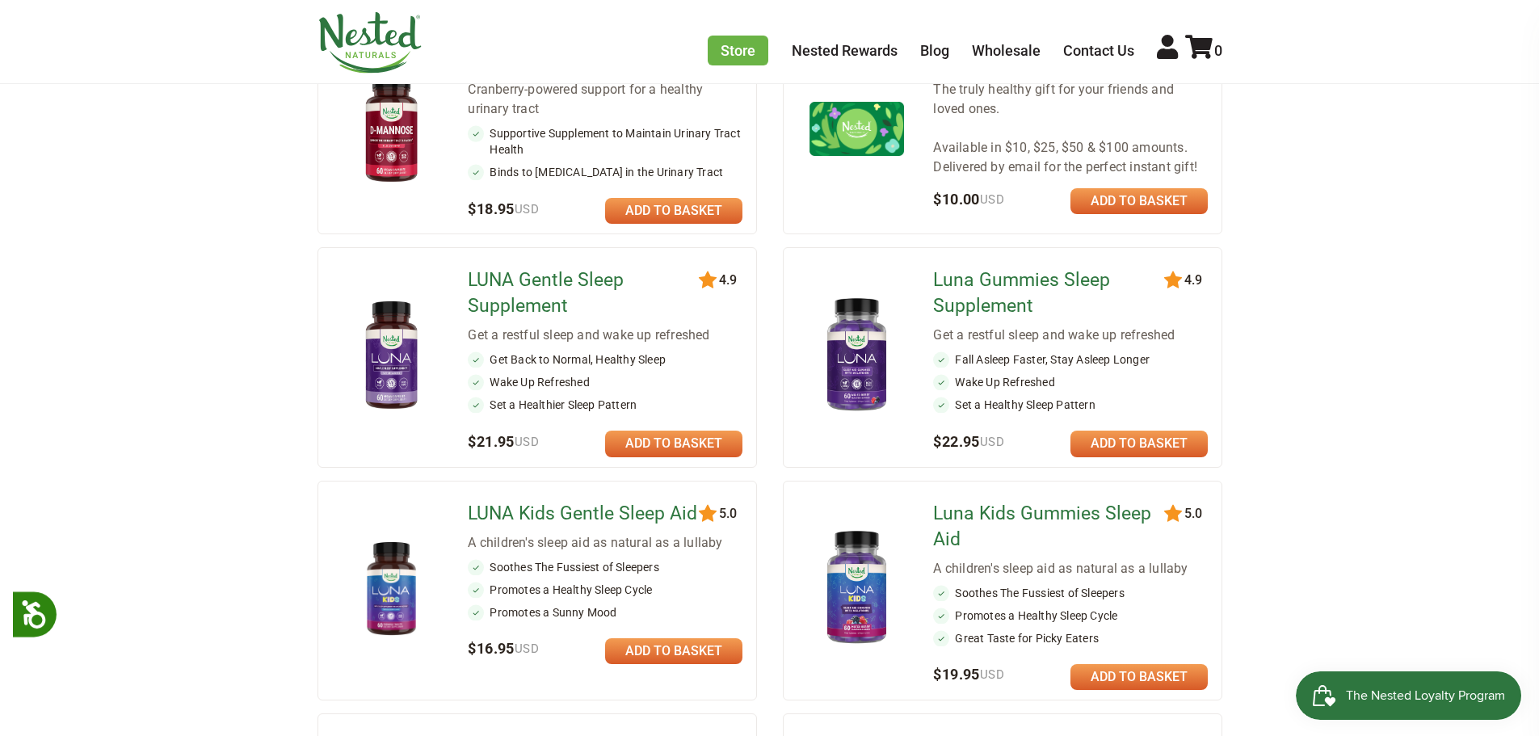
click at [1323, 368] on main "Find Your Supplement Sleep Wake Thrive Shop All Supplements Sort by: Featured H…" at bounding box center [769, 422] width 1539 height 1696
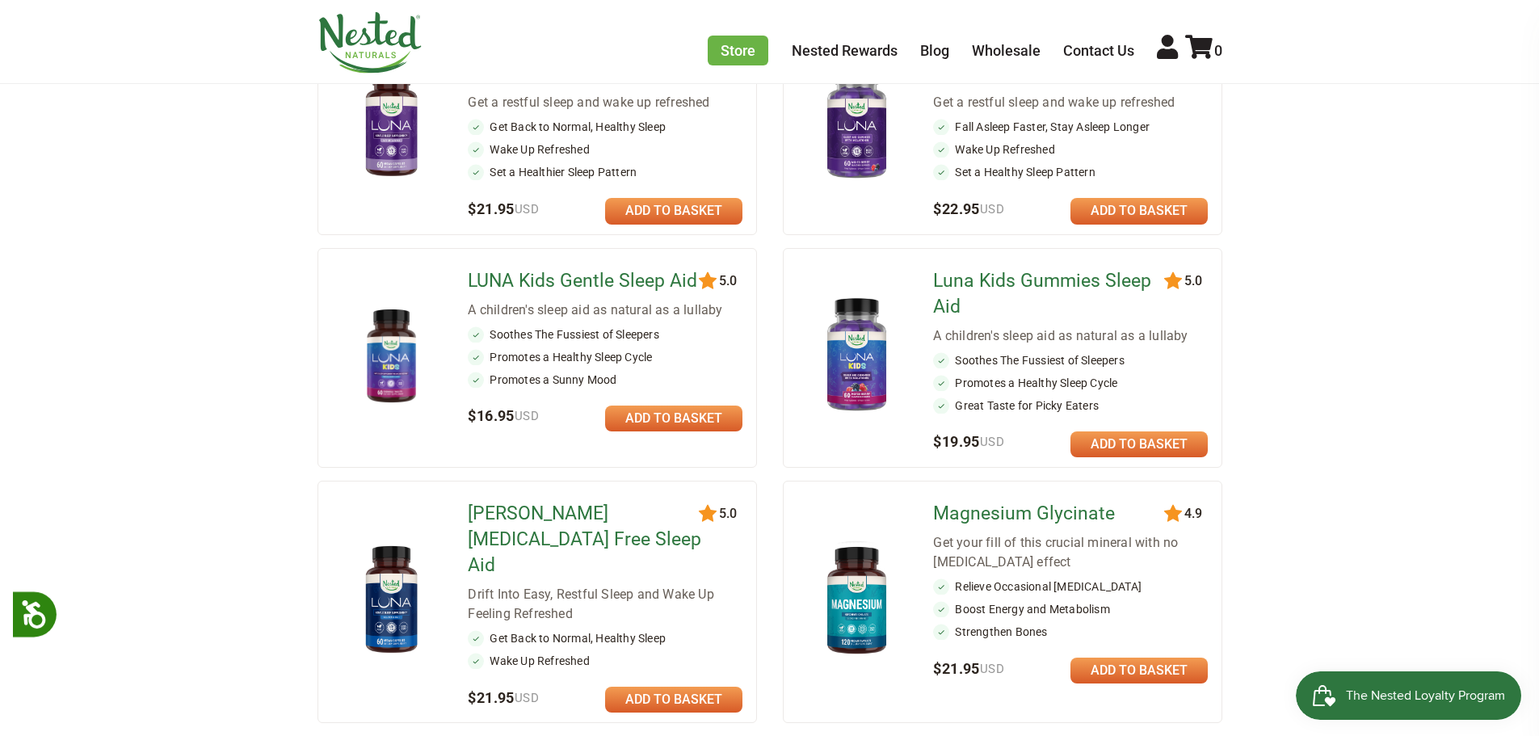
scroll to position [808, 0]
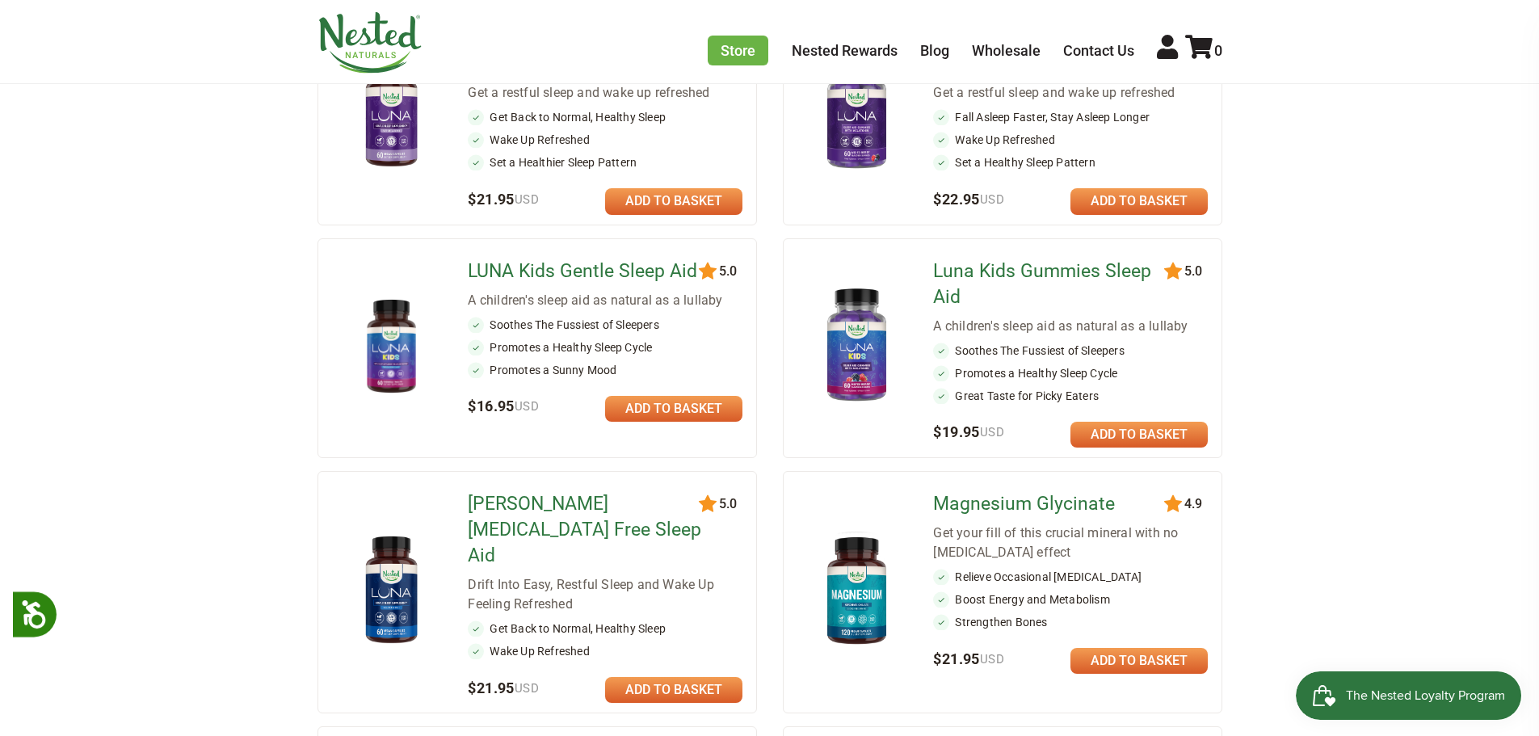
click at [846, 346] on img at bounding box center [856, 346] width 94 height 124
click at [860, 133] on img at bounding box center [856, 114] width 94 height 124
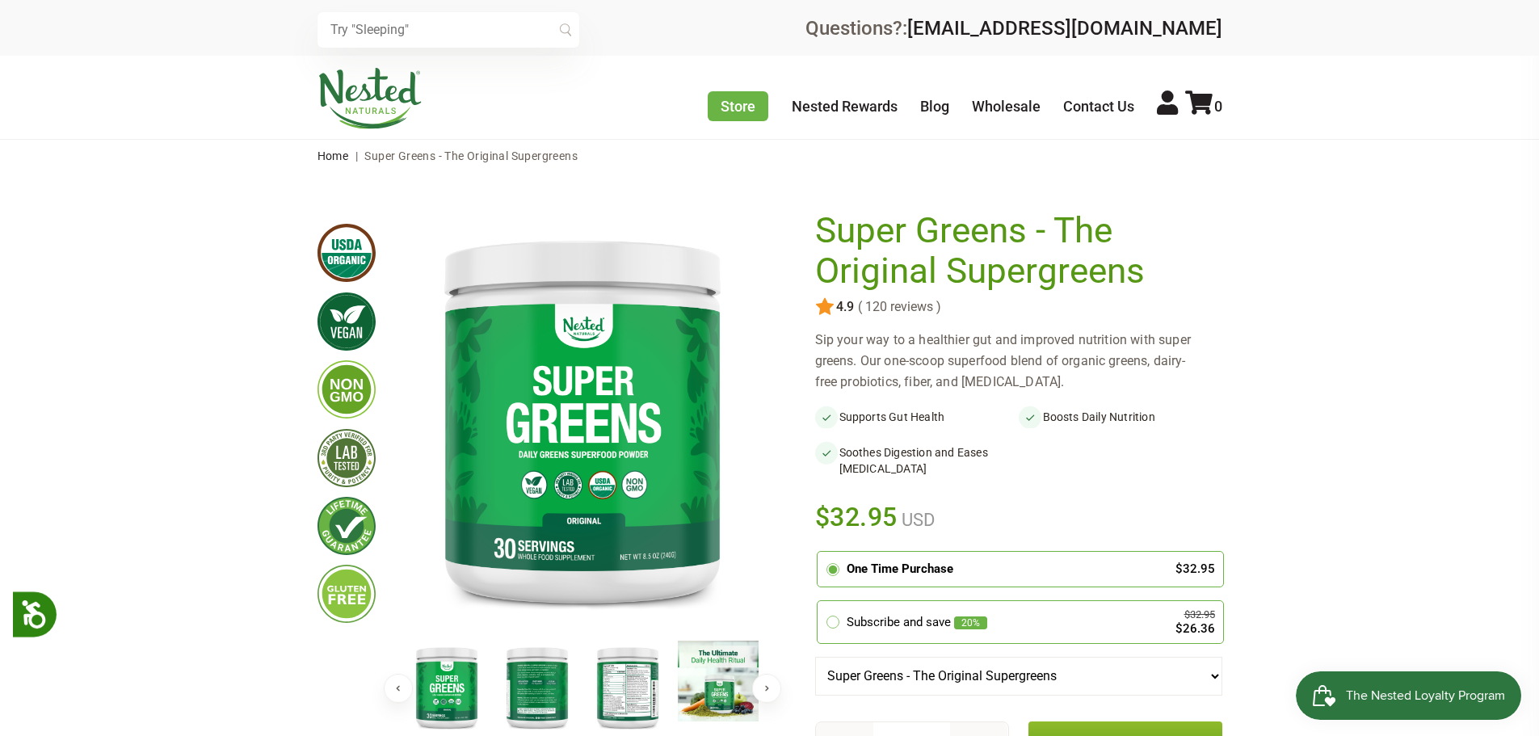
click at [527, 686] on img at bounding box center [537, 686] width 81 height 93
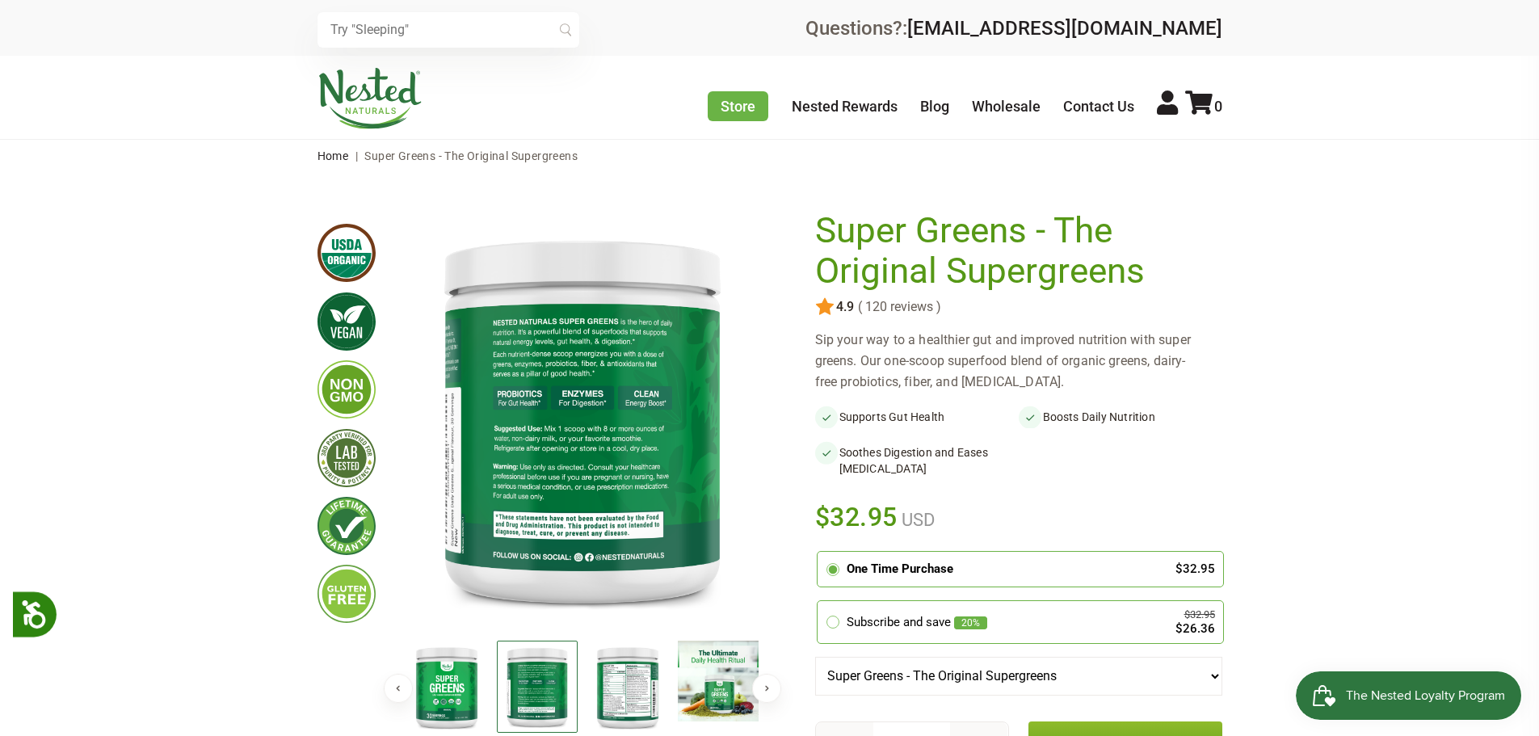
click at [527, 686] on img at bounding box center [537, 686] width 81 height 93
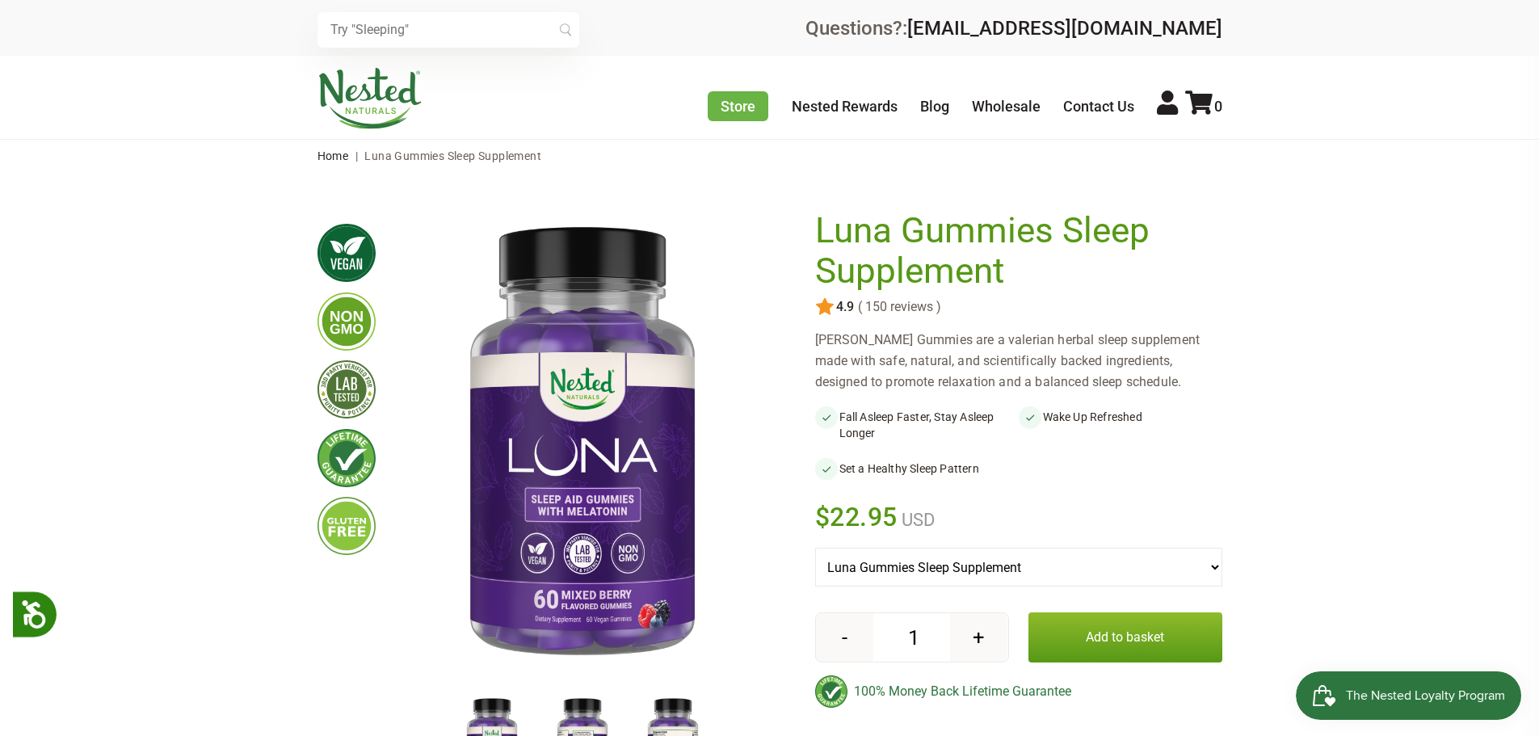
click at [587, 727] on img at bounding box center [582, 747] width 81 height 105
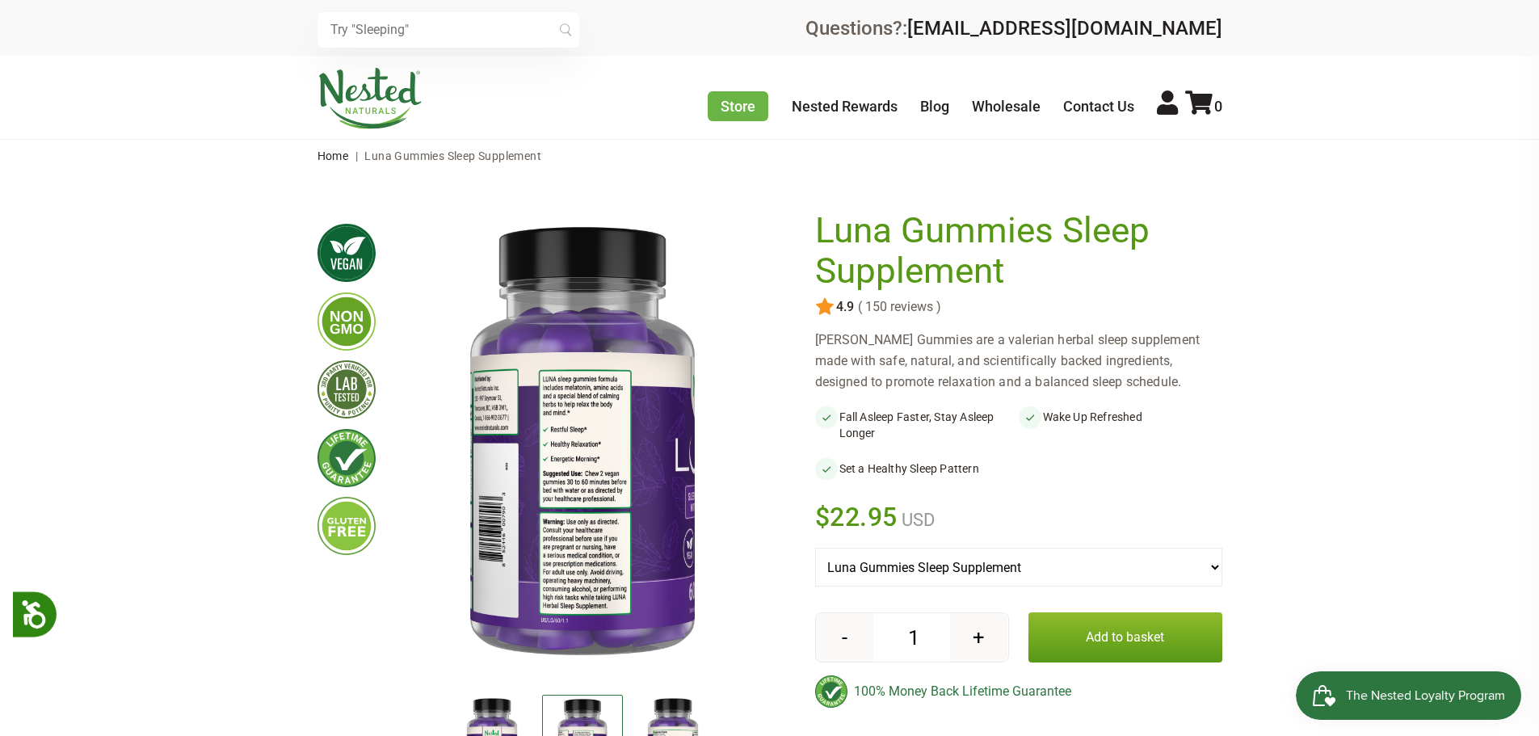
click at [578, 733] on img at bounding box center [582, 747] width 81 height 104
click at [680, 724] on img at bounding box center [672, 747] width 81 height 105
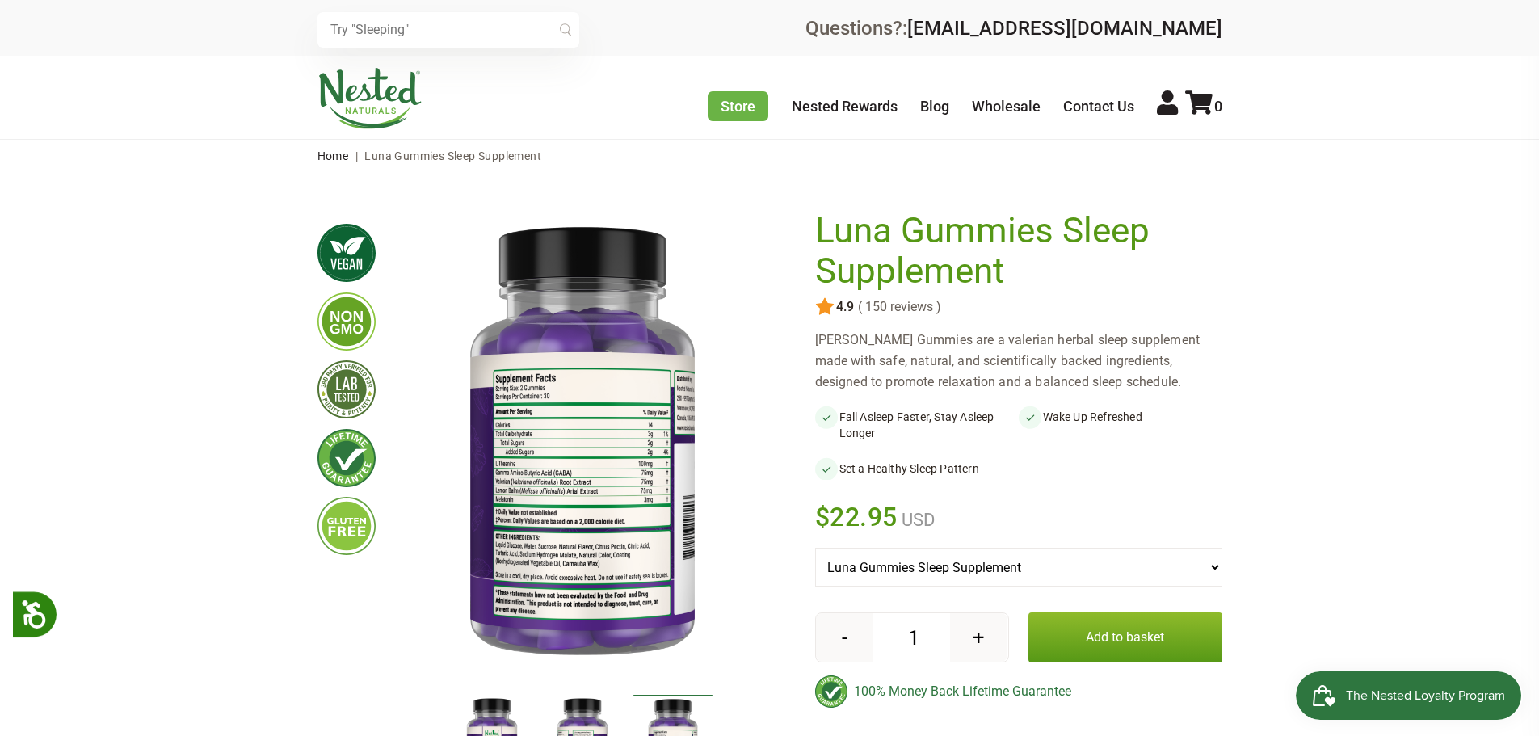
click at [680, 723] on img at bounding box center [672, 747] width 81 height 104
